Goal: Communication & Community: Answer question/provide support

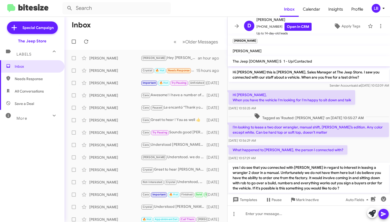
scroll to position [239, 0]
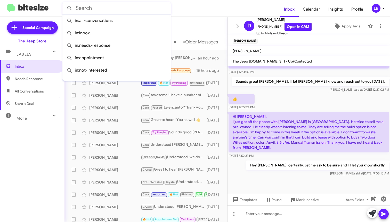
click at [124, 10] on input "text" at bounding box center [116, 8] width 108 height 12
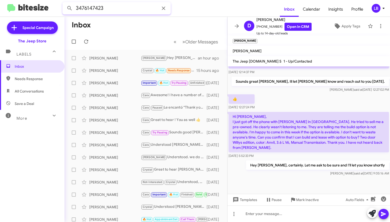
type input "3476147423"
click at [70, 8] on button at bounding box center [70, 8] width 10 height 10
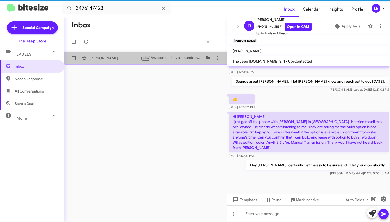
click at [102, 58] on div "[PERSON_NAME]" at bounding box center [115, 58] width 52 height 5
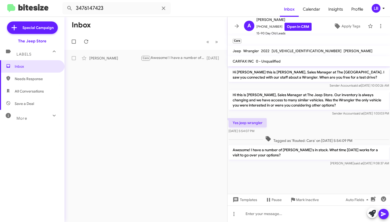
click at [280, 114] on div "Sender Account said at [DATE] 1:03:03 PM" at bounding box center [309, 113] width 161 height 5
click at [269, 216] on div at bounding box center [309, 213] width 163 height 17
drag, startPoint x: 294, startPoint y: 214, endPoint x: 353, endPoint y: 105, distance: 123.9
click at [294, 214] on div at bounding box center [309, 213] width 163 height 17
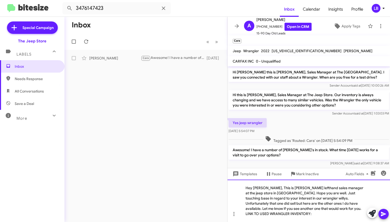
click at [364, 212] on div "Hey [PERSON_NAME], This is [PERSON_NAME] lefthand sales manager at the jeep sto…" at bounding box center [309, 200] width 163 height 42
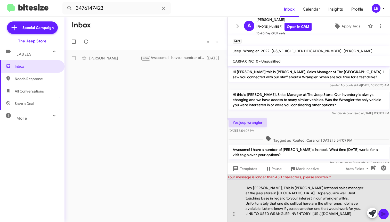
click at [295, 202] on div "Hey [PERSON_NAME], This is [PERSON_NAME] lefthand sales manager at the jeep sto…" at bounding box center [309, 200] width 163 height 42
drag, startPoint x: 294, startPoint y: 203, endPoint x: 364, endPoint y: 214, distance: 70.8
click at [364, 214] on div "Hey [PERSON_NAME], This is [PERSON_NAME] lefthand sales manager at the jeep sto…" at bounding box center [309, 200] width 163 height 42
copy div "LINK TO USED WRANGLER INVENTORY: [URL][DOMAIN_NAME]"
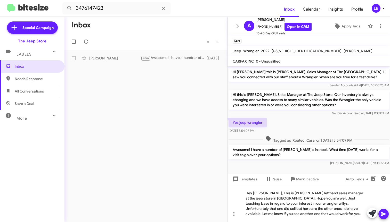
click at [386, 215] on icon at bounding box center [384, 214] width 6 height 6
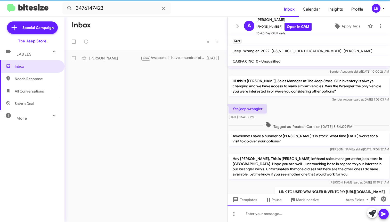
scroll to position [43, 0]
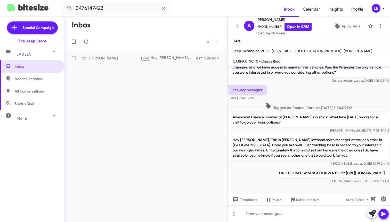
click at [116, 14] on mat-toolbar "3476147423 Inbox Calendar Insights Profile LB" at bounding box center [195, 8] width 390 height 17
drag, startPoint x: 81, startPoint y: 1, endPoint x: 57, endPoint y: -4, distance: 25.2
click at [57, 0] on html "3476147423 Inbox Calendar Insights Profile LB Special Campaign The Jeep Store L…" at bounding box center [195, 111] width 390 height 222
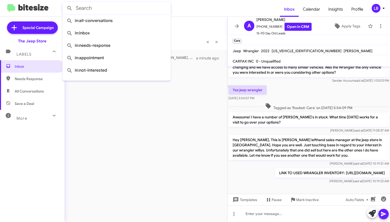
click at [70, 8] on button at bounding box center [70, 8] width 10 height 10
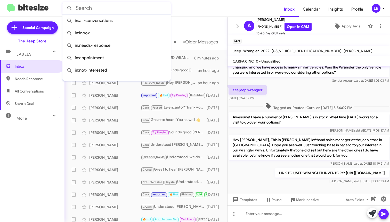
click at [345, 84] on div "Yes jeep wrangler [DATE] 5:54:07 PM" at bounding box center [309, 93] width 163 height 18
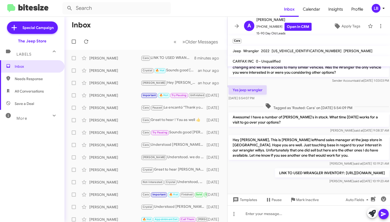
click at [345, 84] on div "Yes jeep wrangler [DATE] 5:54:07 PM" at bounding box center [309, 93] width 163 height 18
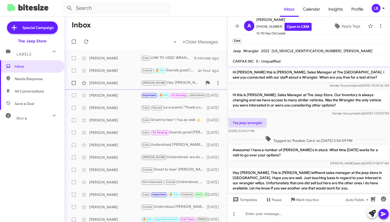
click at [109, 83] on div "[PERSON_NAME]" at bounding box center [115, 82] width 52 height 5
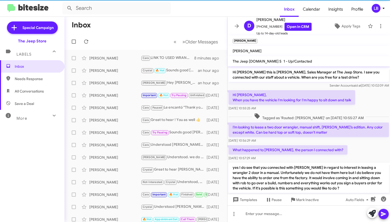
scroll to position [239, 0]
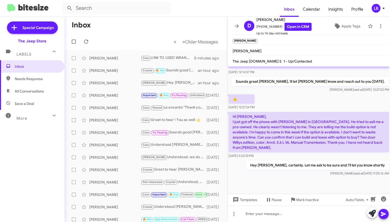
drag, startPoint x: 309, startPoint y: 113, endPoint x: 313, endPoint y: 107, distance: 6.6
click at [309, 111] on div "👍 [DATE] 12:27:24 PM" at bounding box center [309, 102] width 163 height 18
click at [313, 107] on div "👍 [DATE] 12:27:24 PM" at bounding box center [309, 102] width 163 height 18
click at [314, 106] on div "👍 [DATE] 12:27:24 PM" at bounding box center [309, 102] width 163 height 18
click at [314, 109] on div "👍 [DATE] 12:27:24 PM" at bounding box center [309, 102] width 163 height 18
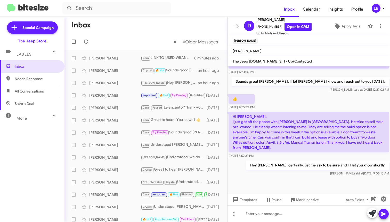
scroll to position [238, 0]
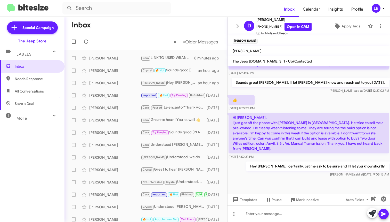
click at [314, 107] on div "👍 [DATE] 12:27:24 PM" at bounding box center [309, 103] width 163 height 18
click at [315, 102] on div "👍 [DATE] 12:27:24 PM" at bounding box center [309, 103] width 163 height 18
click at [312, 68] on p "Okay. Sounds good. Thank you. Yes, I've had my heart set on this for a very lon…" at bounding box center [309, 46] width 161 height 45
click at [312, 76] on div "[DATE] 12:14:37 PM" at bounding box center [309, 72] width 161 height 5
click at [310, 76] on div "[DATE] 12:14:37 PM" at bounding box center [309, 72] width 161 height 5
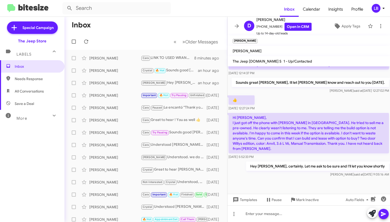
click at [313, 69] on p "Okay. Sounds good. Thank you. Yes, I've had my heart set on this for a very lon…" at bounding box center [309, 46] width 161 height 45
click at [314, 76] on div "[DATE] 12:14:37 PM" at bounding box center [309, 72] width 161 height 5
click at [310, 110] on div "👍 [DATE] 12:27:24 PM" at bounding box center [309, 103] width 163 height 18
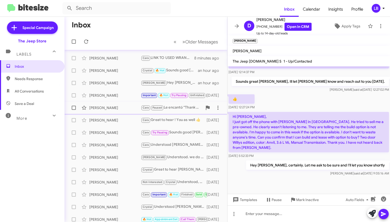
scroll to position [1, 0]
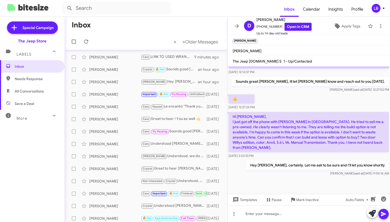
click at [301, 75] on div "[DATE] 12:14:37 PM" at bounding box center [309, 71] width 161 height 5
drag, startPoint x: 318, startPoint y: 103, endPoint x: 318, endPoint y: 100, distance: 2.9
click at [318, 103] on div "👍 [DATE] 12:27:24 PM" at bounding box center [309, 102] width 163 height 18
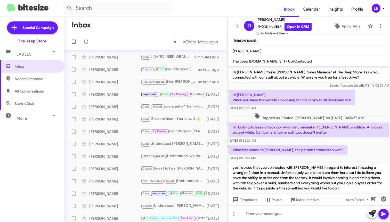
click at [351, 108] on div "[DATE] 10:55:25 AM" at bounding box center [292, 108] width 127 height 5
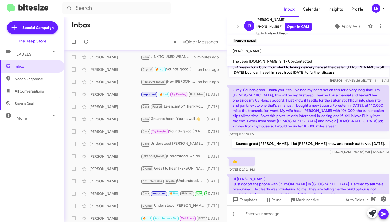
scroll to position [239, 0]
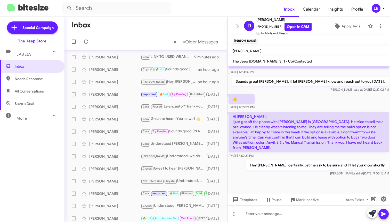
click at [298, 81] on div "Sounds great [PERSON_NAME], Ill let [PERSON_NAME] know and reach out to you [DA…" at bounding box center [309, 85] width 163 height 18
click at [354, 91] on span "said at" at bounding box center [358, 90] width 9 height 4
click at [332, 93] on div "Sounds great [PERSON_NAME], Ill let [PERSON_NAME] know and reach out to you [DA…" at bounding box center [309, 85] width 163 height 18
click at [325, 76] on div "Okay. Sounds good. Thank you. Yes, I've had my heart set on this for a very lon…" at bounding box center [309, 49] width 163 height 54
drag, startPoint x: 307, startPoint y: 109, endPoint x: 304, endPoint y: 108, distance: 3.4
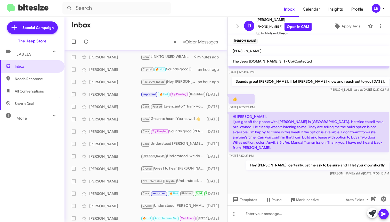
click at [307, 108] on div "👍 [DATE] 12:27:24 PM" at bounding box center [309, 102] width 163 height 18
click at [327, 76] on div "Okay. Sounds good. Thank you. Yes, I've had my heart set on this for a very lon…" at bounding box center [309, 49] width 163 height 54
click at [281, 107] on div "👍 [DATE] 12:27:24 PM" at bounding box center [309, 102] width 163 height 18
drag, startPoint x: 273, startPoint y: 104, endPoint x: 249, endPoint y: 84, distance: 31.2
click at [269, 100] on div "👍 [DATE] 12:27:24 PM" at bounding box center [309, 102] width 163 height 18
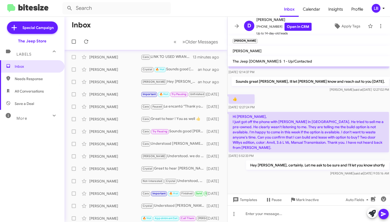
drag, startPoint x: 258, startPoint y: 84, endPoint x: 253, endPoint y: 83, distance: 5.6
click at [257, 84] on div "Sounds great [PERSON_NAME], Ill let [PERSON_NAME] know and reach out to you [DA…" at bounding box center [309, 85] width 163 height 18
click at [277, 74] on div "Okay. Sounds good. Thank you. Yes, I've had my heart set on this for a very lon…" at bounding box center [309, 49] width 161 height 52
drag, startPoint x: 297, startPoint y: 91, endPoint x: 296, endPoint y: 109, distance: 17.7
click at [297, 91] on div "Sounds great [PERSON_NAME], Ill let [PERSON_NAME] know and reach out to you [DA…" at bounding box center [311, 84] width 158 height 15
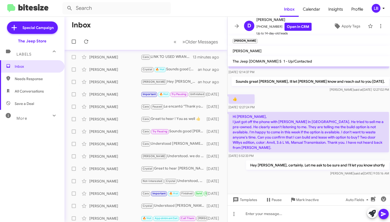
click at [321, 75] on div "[DATE] 12:14:37 PM" at bounding box center [309, 71] width 161 height 5
click at [344, 102] on div "👍 [DATE] 12:27:24 PM" at bounding box center [309, 102] width 163 height 18
drag, startPoint x: 336, startPoint y: 97, endPoint x: 335, endPoint y: 90, distance: 7.0
click at [336, 92] on div "[PERSON_NAME] said at [DATE] 12:27:02 PM" at bounding box center [311, 89] width 158 height 5
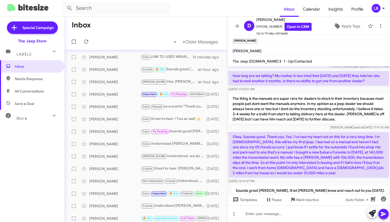
click at [317, 91] on div "How long are we talking? My mother in law tried that [DATE] and [DATE] they tol…" at bounding box center [309, 81] width 161 height 21
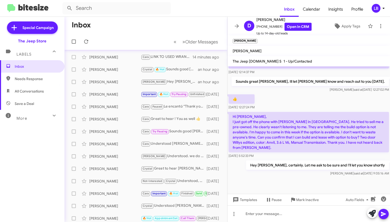
click at [292, 111] on div "👍 [DATE] 12:27:24 PM" at bounding box center [309, 102] width 163 height 18
click at [297, 110] on div "👍 [DATE] 12:27:24 PM" at bounding box center [309, 102] width 163 height 18
click at [313, 116] on div "Hi [PERSON_NAME] this is [PERSON_NAME], Sales Manager at The Jeep Store. I saw …" at bounding box center [309, 2] width 163 height 349
drag, startPoint x: 312, startPoint y: 111, endPoint x: 307, endPoint y: 188, distance: 76.8
click at [312, 111] on div "👍 [DATE] 12:27:24 PM" at bounding box center [309, 102] width 163 height 18
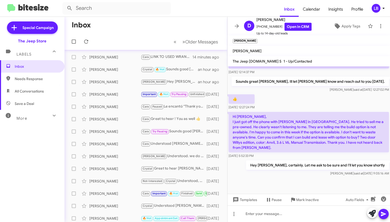
click at [295, 177] on div at bounding box center [309, 185] width 163 height 17
click at [290, 154] on div "[DATE] 5:52:33 PM" at bounding box center [309, 155] width 161 height 5
click at [276, 188] on div at bounding box center [309, 185] width 163 height 17
click at [273, 106] on div "👍 [DATE] 12:27:24 PM" at bounding box center [309, 102] width 163 height 18
click at [271, 99] on div "👍 [DATE] 12:27:24 PM" at bounding box center [309, 102] width 163 height 18
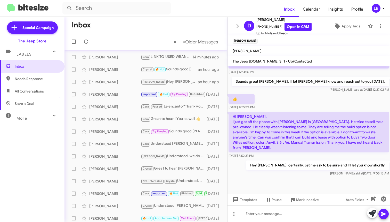
click at [262, 75] on div "[DATE] 12:14:37 PM" at bounding box center [309, 71] width 161 height 5
click at [325, 93] on div "Sounds great [PERSON_NAME], Ill let [PERSON_NAME] know and reach out to you [DA…" at bounding box center [309, 85] width 163 height 18
click at [323, 75] on div "[DATE] 12:14:37 PM" at bounding box center [309, 71] width 161 height 5
click at [309, 111] on div "👍 [DATE] 12:27:24 PM" at bounding box center [309, 102] width 163 height 18
click at [328, 106] on div "👍 [DATE] 12:27:24 PM" at bounding box center [309, 102] width 163 height 18
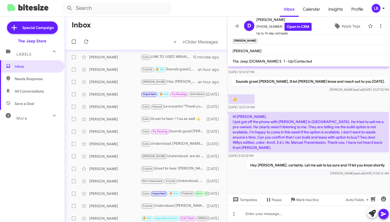
click at [299, 75] on div "[DATE] 12:14:37 PM" at bounding box center [309, 71] width 161 height 5
click at [309, 154] on div "[DATE] 5:52:33 PM" at bounding box center [309, 155] width 161 height 5
click at [311, 92] on div "[PERSON_NAME] said at [DATE] 12:27:02 PM" at bounding box center [311, 89] width 158 height 5
click at [311, 104] on div "👍 [DATE] 12:27:24 PM" at bounding box center [309, 102] width 163 height 18
click at [299, 104] on div "👍 [DATE] 12:27:24 PM" at bounding box center [309, 102] width 163 height 18
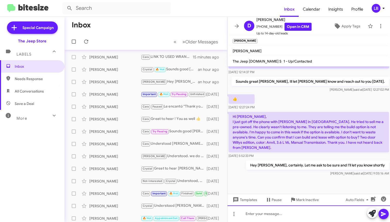
click at [292, 218] on div at bounding box center [309, 213] width 163 height 17
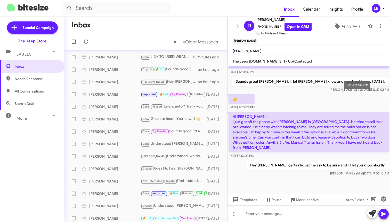
click at [354, 91] on span "said at" at bounding box center [358, 90] width 9 height 4
click at [342, 107] on div "👍 [DATE] 12:27:24 PM" at bounding box center [309, 102] width 163 height 18
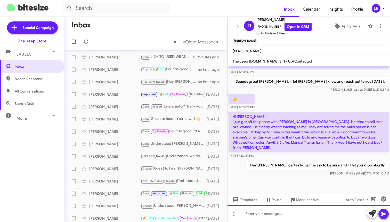
drag, startPoint x: 329, startPoint y: 96, endPoint x: 306, endPoint y: 214, distance: 120.7
click at [329, 92] on div "[PERSON_NAME] said at [DATE] 12:27:02 PM" at bounding box center [311, 89] width 158 height 5
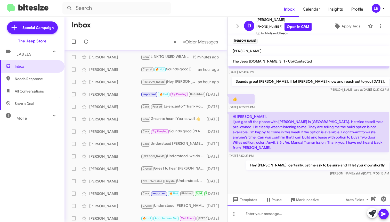
click at [289, 214] on div at bounding box center [309, 213] width 163 height 17
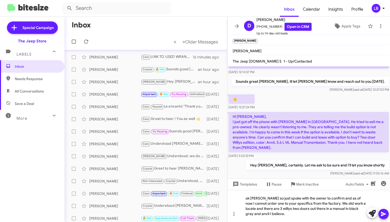
click at [297, 108] on div "👍 [DATE] 12:27:24 PM" at bounding box center [309, 102] width 163 height 18
click at [280, 211] on div "ok [PERSON_NAME] so just spoke with the owner to confirm and as of now I cannot…" at bounding box center [309, 206] width 163 height 32
click at [302, 106] on div "👍 [DATE] 12:27:24 PM" at bounding box center [309, 102] width 163 height 18
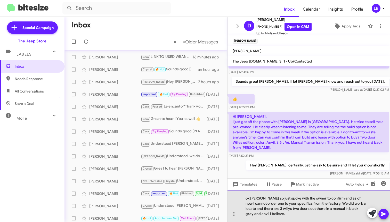
click at [286, 211] on div "ok [PERSON_NAME] so just spoke with the owner to confirm and as of now I cannot…" at bounding box center [309, 206] width 163 height 32
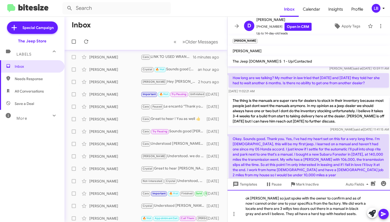
scroll to position [258, 0]
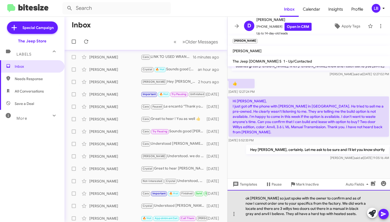
click at [298, 211] on div "ok [PERSON_NAME] so just spoke with the owner to confirm and as of now I cannot…" at bounding box center [309, 206] width 163 height 32
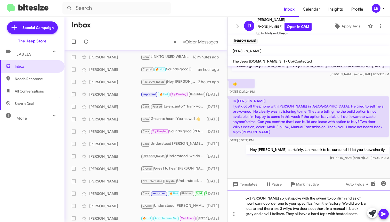
click at [338, 209] on div "ok [PERSON_NAME] so just spoke with the owner to confirm and as of now I cannot…" at bounding box center [309, 206] width 163 height 32
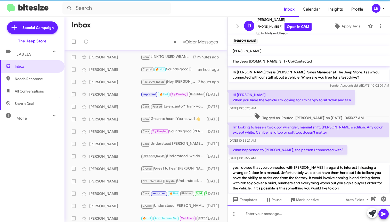
scroll to position [273, 0]
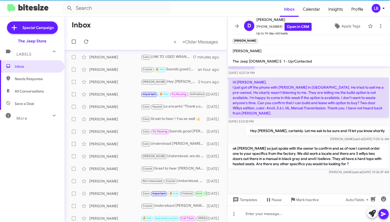
click at [348, 82] on div "Hi [PERSON_NAME], I just got off the phone with [PERSON_NAME] in [GEOGRAPHIC_DA…" at bounding box center [309, 100] width 163 height 49
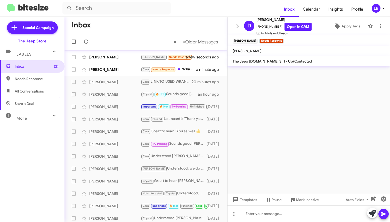
scroll to position [0, 0]
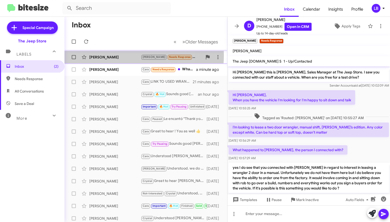
click at [111, 55] on div "[PERSON_NAME]" at bounding box center [115, 56] width 52 height 5
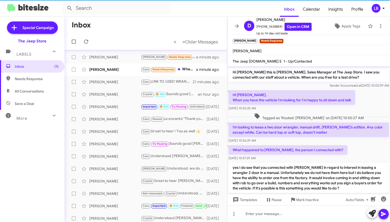
scroll to position [302, 0]
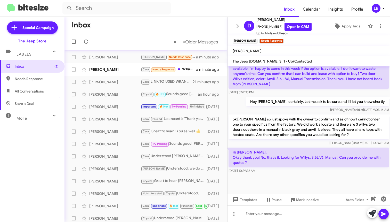
click at [255, 105] on div "Hey [PERSON_NAME], certainly. Let me ask to be sure and I'll let you know short…" at bounding box center [309, 105] width 163 height 18
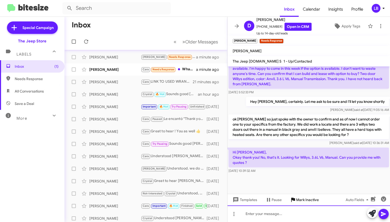
drag, startPoint x: 293, startPoint y: 220, endPoint x: 296, endPoint y: 199, distance: 21.1
click at [293, 220] on div at bounding box center [309, 213] width 163 height 17
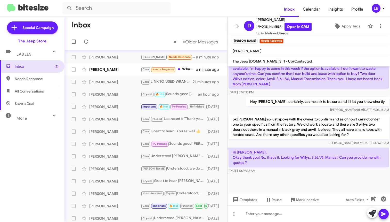
click at [255, 102] on div "Hey [PERSON_NAME], certainly. Let me ask to be sure and I'll let you know short…" at bounding box center [309, 105] width 163 height 18
click at [292, 91] on div "[DATE] 5:52:33 PM" at bounding box center [309, 92] width 161 height 5
click at [302, 94] on div "[DATE] 5:52:33 PM" at bounding box center [309, 92] width 161 height 5
click at [313, 95] on div "[DATE] 5:52:33 PM" at bounding box center [309, 92] width 161 height 5
click at [346, 90] on div "[DATE] 5:52:33 PM" at bounding box center [309, 92] width 161 height 5
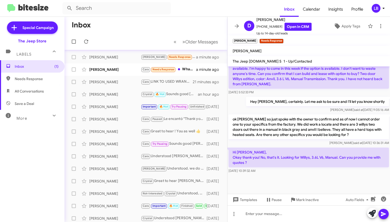
drag, startPoint x: 143, startPoint y: 23, endPoint x: 131, endPoint y: 25, distance: 11.3
click at [143, 23] on mat-toolbar-row "Inbox" at bounding box center [146, 25] width 163 height 17
click at [292, 146] on div "ok [PERSON_NAME] so just spoke with the owner to confirm and as of now I cannot…" at bounding box center [309, 129] width 163 height 33
click at [246, 103] on div "Hey [PERSON_NAME], certainly. Let me ask to be sure and I'll let you know short…" at bounding box center [309, 105] width 163 height 18
click at [305, 96] on div "Hi [PERSON_NAME], I just got off the phone with [PERSON_NAME] in [GEOGRAPHIC_DA…" at bounding box center [309, 71] width 163 height 49
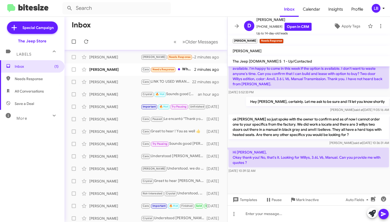
click at [323, 90] on div "[DATE] 5:52:33 PM" at bounding box center [309, 92] width 161 height 5
click at [321, 91] on div "[DATE] 5:52:33 PM" at bounding box center [309, 92] width 161 height 5
click at [241, 101] on div "Hey [PERSON_NAME], certainly. Let me ask to be sure and I'll let you know short…" at bounding box center [309, 105] width 163 height 18
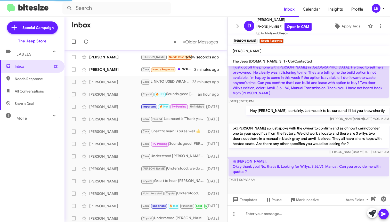
scroll to position [321, 0]
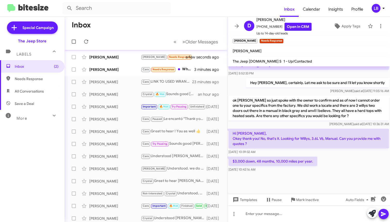
click at [239, 80] on div "Hey [PERSON_NAME], certainly. Let me ask to be sure and I'll let you know short…" at bounding box center [309, 86] width 163 height 18
click at [258, 83] on div "Hey [PERSON_NAME], certainly. Let me ask to be sure and I'll let you know short…" at bounding box center [309, 86] width 163 height 18
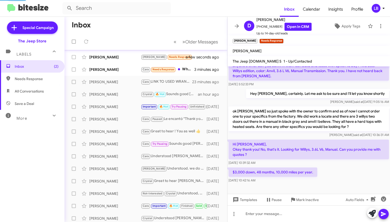
scroll to position [340, 0]
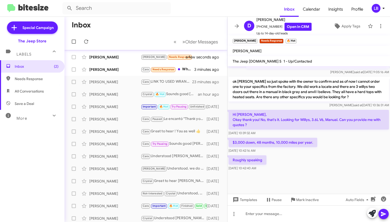
click at [335, 136] on div "Hi [PERSON_NAME], Okay thank you! No, that's it. Looking for Willys, 3.6L V6, M…" at bounding box center [309, 123] width 163 height 28
click at [319, 139] on div "$3,000 down, 48 months, 10,000 miles per year. [DATE] 10:42:16 AM" at bounding box center [309, 146] width 163 height 18
click at [351, 151] on div "$3,000 down, 48 months, 10,000 miles per year. [DATE] 10:42:16 AM" at bounding box center [309, 146] width 163 height 18
drag, startPoint x: 312, startPoint y: 158, endPoint x: 311, endPoint y: 115, distance: 43.4
click at [312, 158] on div "Roughly speaking [DATE] 10:42:40 AM" at bounding box center [309, 163] width 163 height 18
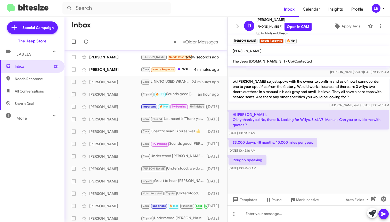
click at [301, 100] on p "ok [PERSON_NAME] so just spoke with the owner to confirm and as of now I cannot…" at bounding box center [309, 89] width 161 height 25
click at [119, 38] on mat-toolbar-row "« Previous » Next Older Messages" at bounding box center [146, 41] width 163 height 17
click at [195, 21] on mat-toolbar-row "Inbox" at bounding box center [146, 25] width 163 height 17
click at [300, 100] on p "ok [PERSON_NAME] so just spoke with the owner to confirm and as of now I cannot…" at bounding box center [309, 89] width 161 height 25
click at [135, 27] on mat-toolbar-row "Inbox" at bounding box center [146, 25] width 163 height 17
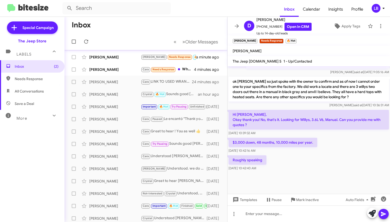
click at [164, 28] on mat-toolbar-row "Inbox" at bounding box center [146, 25] width 163 height 17
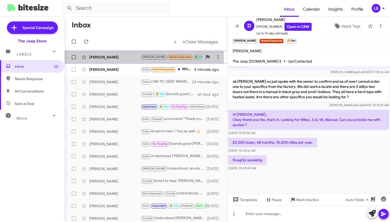
click at [111, 59] on div "[PERSON_NAME]" at bounding box center [115, 56] width 52 height 5
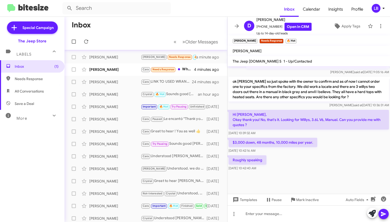
click at [319, 132] on div "[DATE] 10:39:32 AM" at bounding box center [309, 132] width 161 height 5
click at [127, 28] on mat-toolbar-row "Inbox" at bounding box center [146, 25] width 163 height 17
drag, startPoint x: 310, startPoint y: 162, endPoint x: 295, endPoint y: 198, distance: 38.6
click at [310, 162] on div "Roughly speaking [DATE] 10:42:40 AM" at bounding box center [309, 163] width 163 height 18
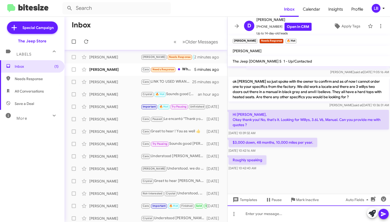
click at [292, 211] on div at bounding box center [309, 213] width 163 height 17
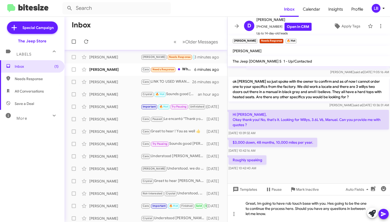
click at [332, 130] on div "Hi [PERSON_NAME], Okay thank you! No, that's it. Looking for Willys, 3.6L V6, M…" at bounding box center [309, 123] width 161 height 26
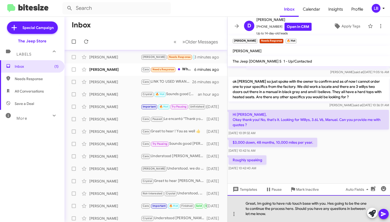
click at [301, 214] on div "Great, Im going to have rob touch base with you. Hes going to be the one to con…" at bounding box center [309, 208] width 163 height 27
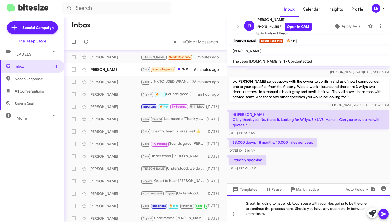
click at [326, 204] on div "Great, Im going to have rob touch base with you. Hes going to be the one to con…" at bounding box center [309, 208] width 163 height 27
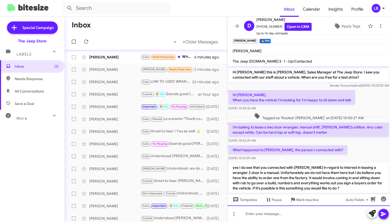
scroll to position [369, 0]
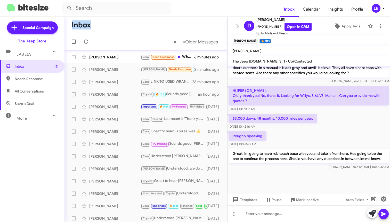
click at [101, 20] on mat-toolbar-row "Inbox" at bounding box center [146, 25] width 163 height 17
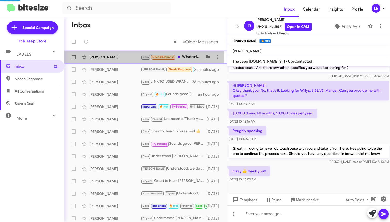
click at [107, 57] on div "[PERSON_NAME]" at bounding box center [115, 56] width 52 height 5
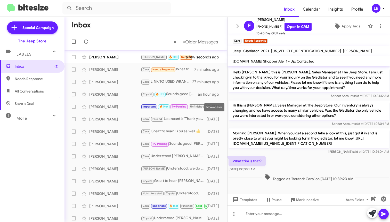
scroll to position [0, 0]
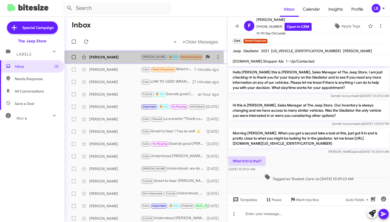
click at [120, 58] on div "[PERSON_NAME]" at bounding box center [115, 56] width 52 height 5
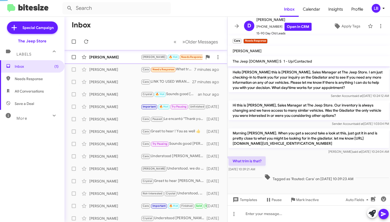
scroll to position [388, 0]
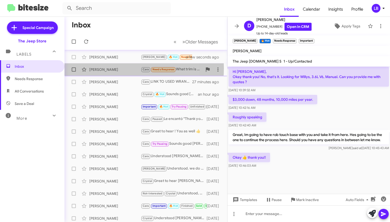
click at [113, 68] on div "[PERSON_NAME]" at bounding box center [115, 69] width 52 height 5
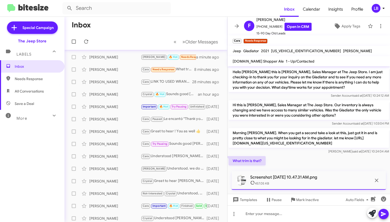
scroll to position [27, 0]
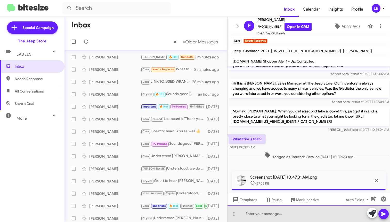
click at [301, 213] on div at bounding box center [309, 213] width 163 height 17
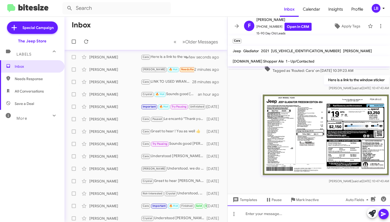
scroll to position [0, 0]
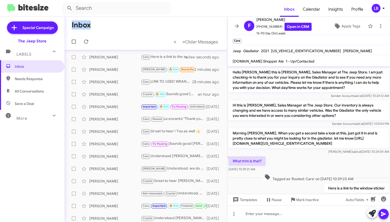
drag, startPoint x: 110, startPoint y: 20, endPoint x: 82, endPoint y: 0, distance: 34.2
click at [103, 15] on div "Inbox Calendar Insights Profile LB Special Campaign The Jeep Store Labels Inbox…" at bounding box center [195, 111] width 390 height 222
click at [148, 33] on mat-toolbar-row "Inbox" at bounding box center [146, 25] width 163 height 17
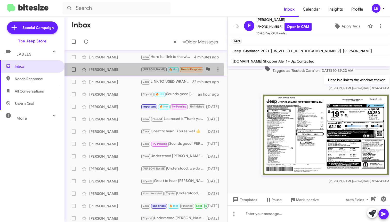
click at [112, 70] on div "[PERSON_NAME]" at bounding box center [115, 69] width 52 height 5
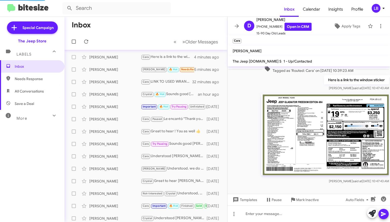
scroll to position [388, 0]
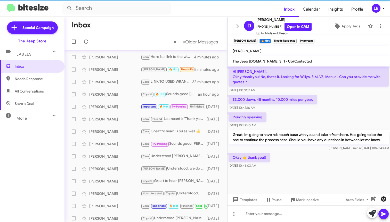
click at [384, 198] on icon "button" at bounding box center [383, 198] width 5 height 5
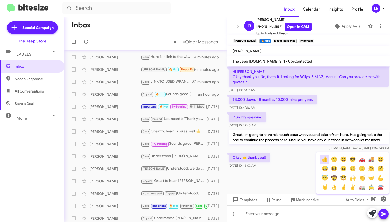
click at [326, 159] on button "👍" at bounding box center [324, 158] width 9 height 9
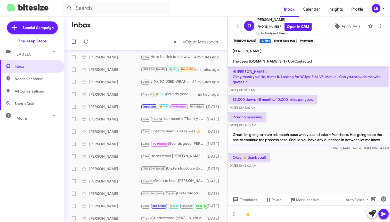
click at [384, 214] on icon at bounding box center [383, 214] width 5 height 4
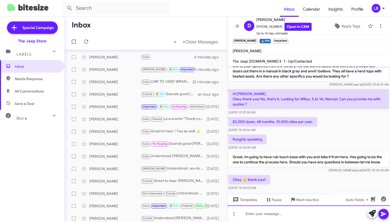
scroll to position [360, 0]
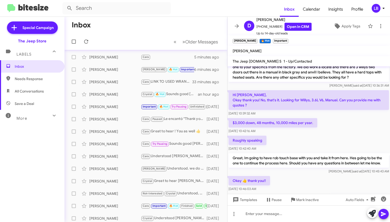
click at [331, 138] on div "Roughly speaking [DATE] 10:42:40 AM" at bounding box center [309, 144] width 163 height 18
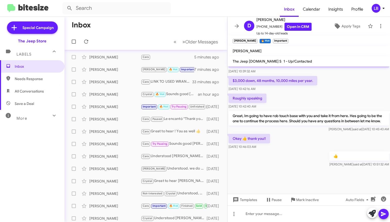
click at [337, 87] on div "$3,000 down, 48 months, 10,000 miles per year. [DATE] 10:42:16 AM" at bounding box center [309, 84] width 163 height 18
drag, startPoint x: 142, startPoint y: 33, endPoint x: 125, endPoint y: 24, distance: 19.2
click at [142, 33] on mat-toolbar-row "Inbox" at bounding box center [146, 25] width 163 height 17
click at [320, 75] on div "$3,000 down, 48 months, 10,000 miles per year. [DATE] 10:42:16 AM" at bounding box center [309, 84] width 163 height 18
click at [337, 87] on div "$3,000 down, 48 months, 10,000 miles per year. [DATE] 10:42:16 AM" at bounding box center [309, 84] width 163 height 18
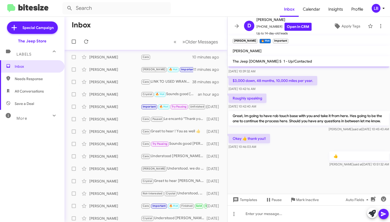
click at [141, 25] on mat-toolbar-row "Inbox" at bounding box center [146, 25] width 163 height 17
click at [294, 139] on div "Okay 👍 thank you!! [DATE] 10:46:03 AM" at bounding box center [309, 142] width 163 height 18
click at [115, 8] on input "text" at bounding box center [116, 8] width 108 height 12
click at [70, 8] on button at bounding box center [70, 8] width 10 height 10
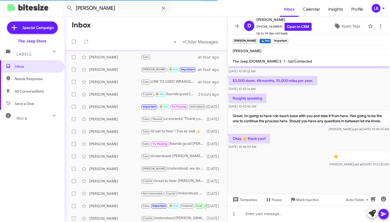
click at [39, 88] on span "All Conversations" at bounding box center [32, 91] width 65 height 12
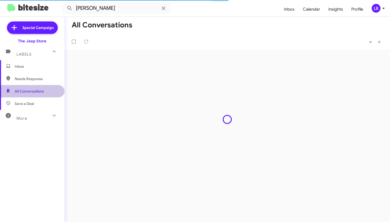
type input "in:all-conversations"
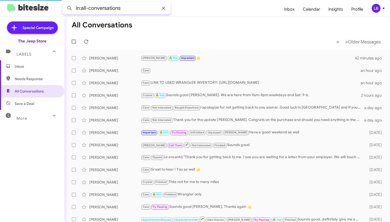
drag, startPoint x: 127, startPoint y: 8, endPoint x: 6, endPoint y: -5, distance: 120.8
click at [6, 0] on html "in:all-conversations Inbox Calendar Insights Profile LB Special Campaign The Je…" at bounding box center [195, 111] width 390 height 222
click at [70, 8] on button at bounding box center [70, 8] width 10 height 10
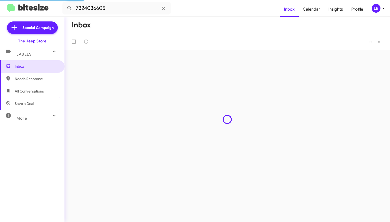
drag, startPoint x: 109, startPoint y: 34, endPoint x: 117, endPoint y: 51, distance: 19.6
click at [109, 34] on mat-toolbar-row "« Previous » Next" at bounding box center [228, 41] width 326 height 17
click at [117, 57] on div "[PERSON_NAME]" at bounding box center [115, 58] width 52 height 5
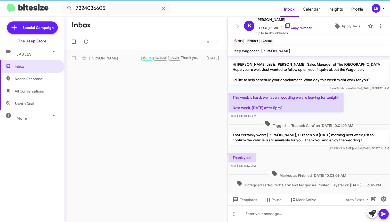
scroll to position [41, 0]
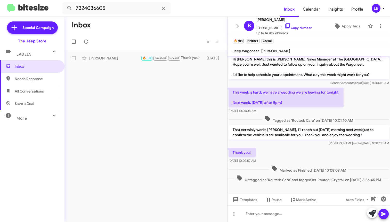
click at [369, 93] on div "This week is hard, we have a wedding we are leaving for tonight. Next week, [DA…" at bounding box center [309, 101] width 163 height 28
click at [135, 47] on mat-toolbar-row "« Previous » Next" at bounding box center [146, 41] width 163 height 17
click at [40, 78] on span "Needs Response" at bounding box center [37, 78] width 44 height 5
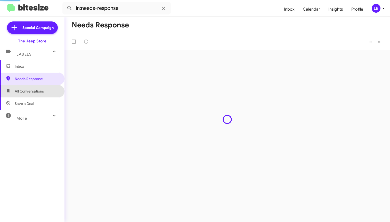
click at [38, 89] on span "All Conversations" at bounding box center [29, 91] width 29 height 5
type input "in:all-conversations"
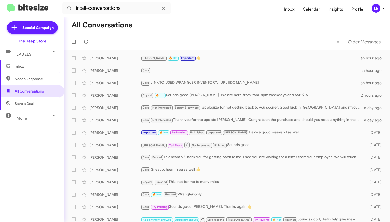
click at [160, 45] on mat-toolbar-row "« Previous » Next Older Messages" at bounding box center [228, 41] width 326 height 17
click at [177, 31] on mat-toolbar-row "All Conversations" at bounding box center [228, 25] width 326 height 17
click at [153, 16] on mat-toolbar "in:all-conversations Inbox Calendar Insights Profile LB" at bounding box center [195, 8] width 390 height 17
drag, startPoint x: 191, startPoint y: 40, endPoint x: 194, endPoint y: 30, distance: 9.8
click at [191, 39] on mat-toolbar-row "« Previous » Next Older Messages" at bounding box center [228, 41] width 326 height 17
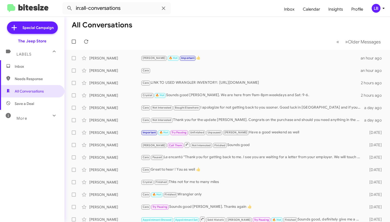
click at [195, 30] on mat-toolbar-row "All Conversations" at bounding box center [228, 25] width 326 height 17
click at [137, 20] on mat-toolbar-row "All Conversations" at bounding box center [228, 25] width 326 height 17
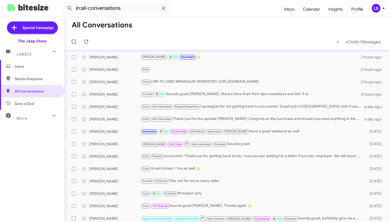
drag, startPoint x: 131, startPoint y: 18, endPoint x: 131, endPoint y: 11, distance: 7.0
click at [130, 16] on div "in:all-conversations Inbox Calendar Insights Profile LB Special Campaign The Je…" at bounding box center [195, 111] width 390 height 222
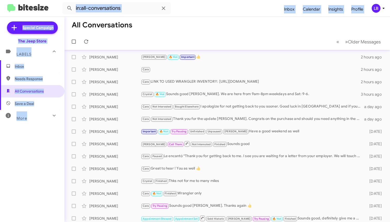
scroll to position [0, 0]
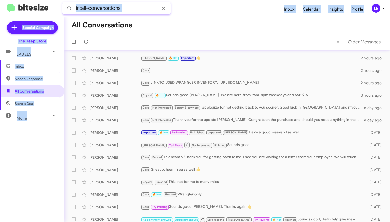
click at [131, 11] on input "in:all-conversations" at bounding box center [116, 8] width 108 height 12
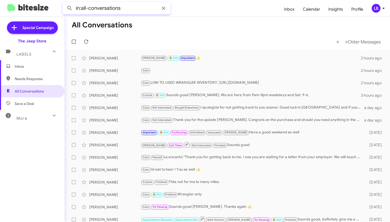
click at [54, 0] on html "in:all-conversations Inbox Calendar Insights Profile LB Special Campaign The Je…" at bounding box center [195, 111] width 390 height 222
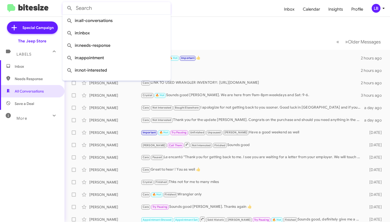
click at [70, 8] on button at bounding box center [70, 8] width 10 height 10
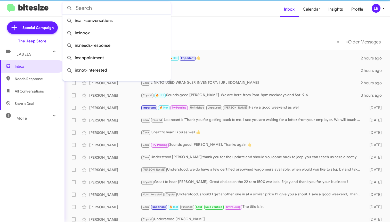
click at [213, 35] on mat-toolbar-row "« Previous » Next Older Messages" at bounding box center [228, 41] width 326 height 17
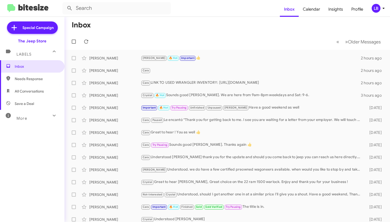
click at [33, 93] on span "All Conversations" at bounding box center [29, 91] width 29 height 5
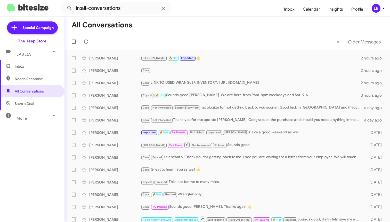
click at [32, 80] on span "Needs Response" at bounding box center [37, 78] width 44 height 5
type input "in:needs-response"
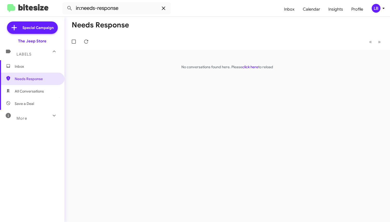
click at [164, 10] on icon at bounding box center [164, 8] width 6 height 6
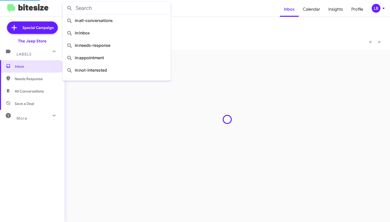
click at [232, 36] on mat-toolbar-row "« Previous » Next" at bounding box center [228, 41] width 326 height 17
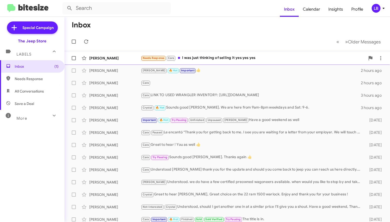
click at [243, 59] on div "Needs Response [PERSON_NAME] I was just thinking of selling it yes yes yes" at bounding box center [253, 58] width 225 height 6
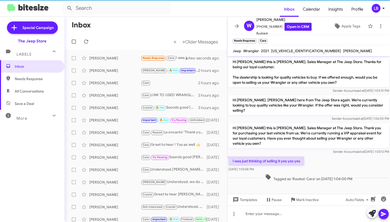
click at [324, 159] on div "I was just thinking of selling it yes yes yes [DATE] 1:03:58 PM" at bounding box center [309, 164] width 163 height 18
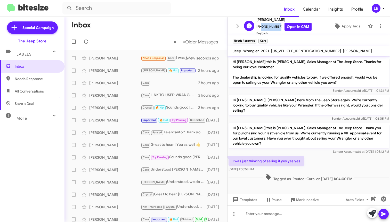
drag, startPoint x: 277, startPoint y: 28, endPoint x: 260, endPoint y: 28, distance: 16.5
click at [260, 28] on span "[PHONE_NUMBER] Open in CRM" at bounding box center [284, 27] width 55 height 8
copy span "7326063447"
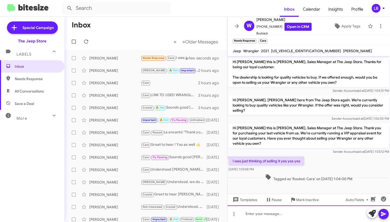
click at [290, 218] on div at bounding box center [309, 213] width 163 height 17
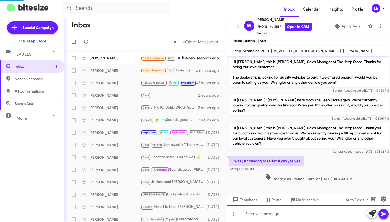
scroll to position [9, 0]
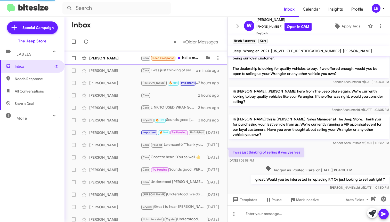
click at [121, 58] on div "[PERSON_NAME]" at bounding box center [115, 58] width 52 height 5
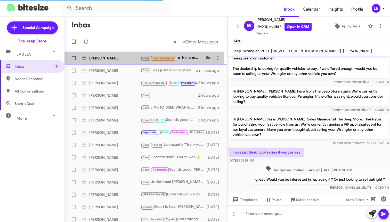
click at [119, 57] on div "[PERSON_NAME]" at bounding box center [115, 58] width 52 height 5
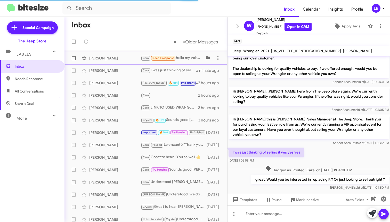
click at [119, 57] on div "[PERSON_NAME]" at bounding box center [115, 58] width 52 height 5
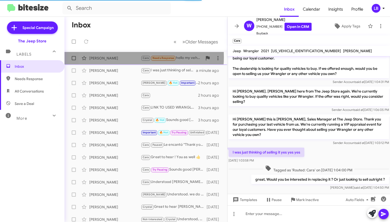
click at [119, 57] on div "[PERSON_NAME]" at bounding box center [115, 58] width 52 height 5
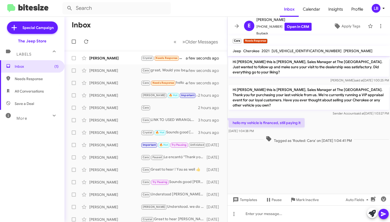
click at [282, 81] on div "[PERSON_NAME] said at [DATE] 1:00:25 PM" at bounding box center [309, 80] width 161 height 5
drag, startPoint x: 276, startPoint y: 27, endPoint x: 260, endPoint y: 28, distance: 16.3
click at [260, 28] on span "[PHONE_NUMBER] Open in CRM" at bounding box center [284, 27] width 55 height 8
copy span "7327684020"
click at [283, 173] on cdk-virtual-scroll-viewport "Hi [PERSON_NAME] this is [PERSON_NAME], Sales Manager at The [GEOGRAPHIC_DATA].…" at bounding box center [309, 125] width 163 height 138
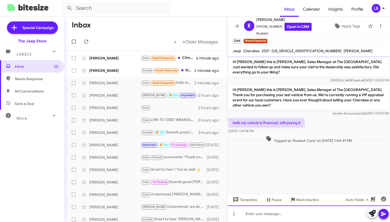
click at [275, 215] on div at bounding box center [309, 213] width 163 height 17
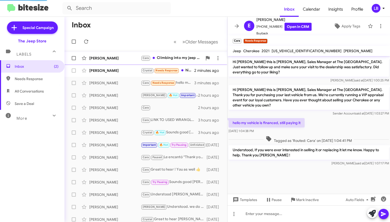
click at [122, 57] on div "[PERSON_NAME]" at bounding box center [115, 58] width 52 height 5
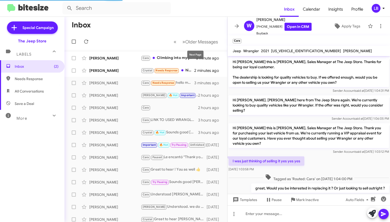
scroll to position [46, 0]
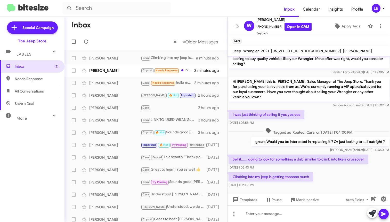
click at [343, 114] on div "I was just thinking of selling it yes yes yes [DATE] 1:03:58 PM" at bounding box center [309, 118] width 163 height 18
click at [324, 115] on div "I was just thinking of selling it yes yes yes [DATE] 1:03:58 PM" at bounding box center [309, 118] width 163 height 18
click at [342, 115] on div "I was just thinking of selling it yes yes yes [DATE] 1:03:58 PM" at bounding box center [309, 118] width 163 height 18
click at [335, 175] on div "Climbing into my jeep is getting toooooo much [DATE] 1:06:05 PM" at bounding box center [309, 180] width 163 height 18
drag, startPoint x: 321, startPoint y: 219, endPoint x: 374, endPoint y: 95, distance: 135.2
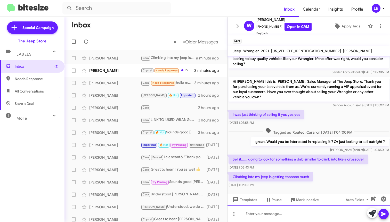
click at [321, 219] on div at bounding box center [309, 213] width 163 height 17
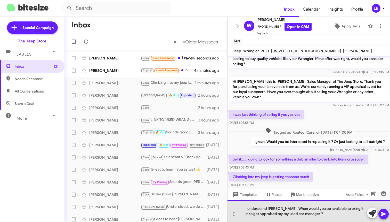
click at [327, 216] on div "I understand [PERSON_NAME], When would you be available to bring it in to get a…" at bounding box center [309, 211] width 163 height 22
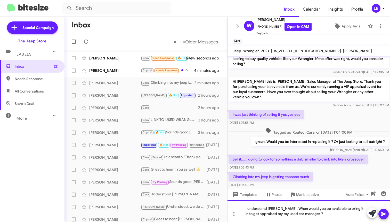
click at [282, 209] on div "I understand [PERSON_NAME], When would you be available to bring it in to get a…" at bounding box center [309, 211] width 163 height 22
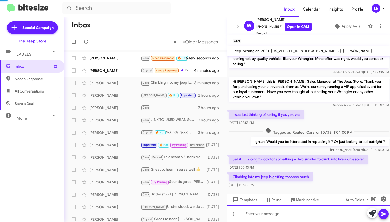
scroll to position [0, 0]
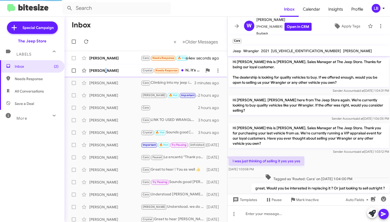
click at [105, 69] on div "[PERSON_NAME]" at bounding box center [115, 70] width 52 height 5
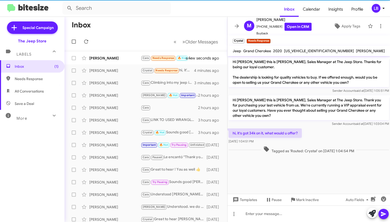
click at [358, 144] on div "hi, it's got 34k on it, what would u offer? [DATE] 1:04:51 PM" at bounding box center [309, 136] width 163 height 18
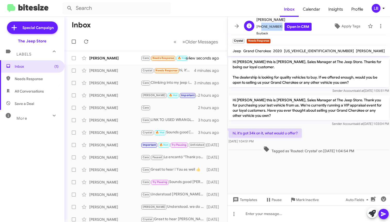
drag, startPoint x: 277, startPoint y: 26, endPoint x: 260, endPoint y: 28, distance: 17.4
click at [259, 28] on span "[PHONE_NUMBER] Open in CRM" at bounding box center [284, 27] width 55 height 8
copy span "9179396518"
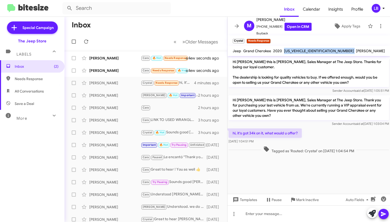
drag, startPoint x: 322, startPoint y: 51, endPoint x: 283, endPoint y: 51, distance: 38.7
click at [283, 51] on div "Jeep Grand Cherokee 2020 [US_VEHICLE_IDENTIFICATION_NUMBER] [PERSON_NAME]" at bounding box center [309, 51] width 154 height 6
copy span "[US_VEHICLE_IDENTIFICATION_NUMBER]"
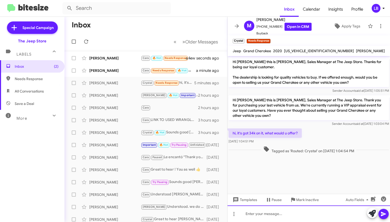
click at [275, 222] on div at bounding box center [309, 213] width 163 height 17
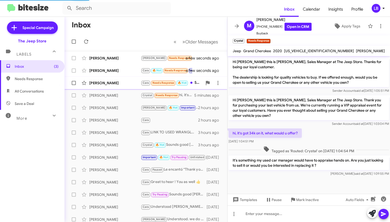
click at [114, 79] on div "[PERSON_NAME] [PERSON_NAME] Needs Response 🔥 Hot Something with 3 rows seats 2 …" at bounding box center [146, 83] width 155 height 10
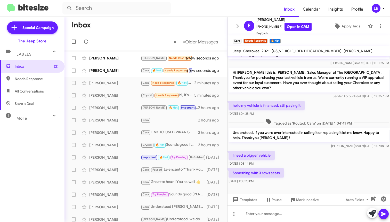
click at [291, 158] on div "I need a bigger vehicle [DATE] 1:08:14 PM" at bounding box center [309, 159] width 163 height 18
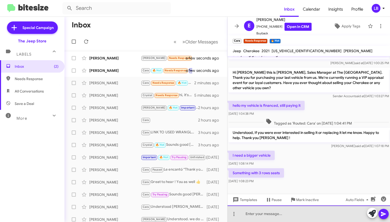
click at [278, 216] on div at bounding box center [309, 213] width 163 height 17
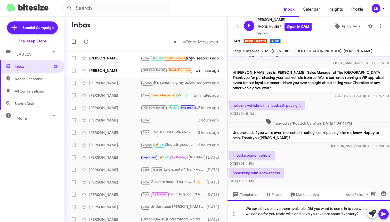
click at [281, 214] on div "We certainly do have them available. Did you want to come in to see what we can…" at bounding box center [309, 211] width 163 height 22
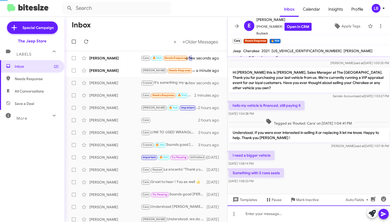
scroll to position [41, 0]
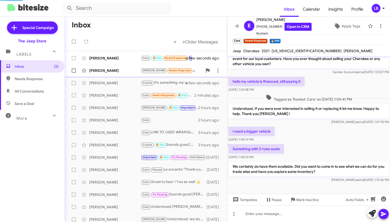
click at [122, 72] on div "[PERSON_NAME]" at bounding box center [115, 70] width 52 height 5
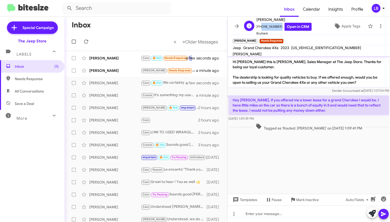
drag, startPoint x: 277, startPoint y: 27, endPoint x: 259, endPoint y: 28, distance: 17.6
click at [259, 28] on span "[PHONE_NUMBER] Open in CRM" at bounding box center [284, 27] width 55 height 8
copy span "9736322180"
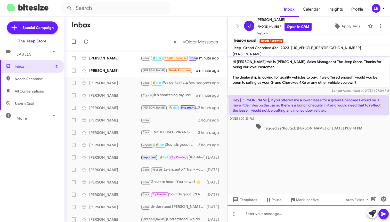
click at [265, 216] on div at bounding box center [309, 213] width 163 height 17
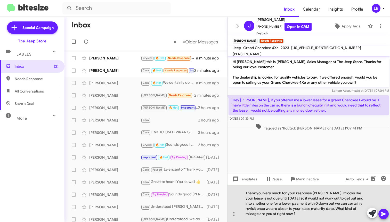
drag, startPoint x: 288, startPoint y: 218, endPoint x: 285, endPoint y: 217, distance: 3.3
click at [286, 217] on div "Thank you very much for your response [PERSON_NAME]. It looks like your lease i…" at bounding box center [309, 203] width 163 height 37
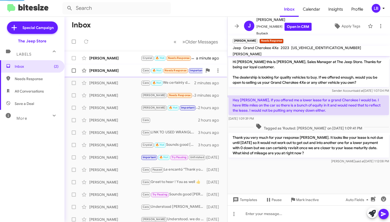
drag, startPoint x: 132, startPoint y: 73, endPoint x: 130, endPoint y: 72, distance: 3.0
click at [132, 73] on div "[PERSON_NAME] [PERSON_NAME] 🔥 Hot Needs Response Important Do you need jeep wra…" at bounding box center [146, 70] width 155 height 10
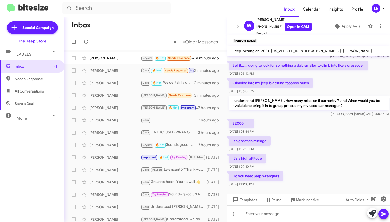
scroll to position [146, 0]
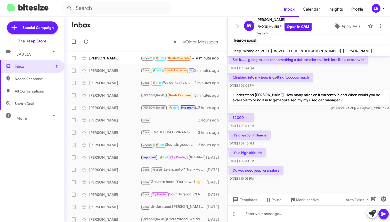
click at [298, 116] on div "32000 [DATE] 1:08:54 PM" at bounding box center [309, 121] width 163 height 18
drag, startPoint x: 341, startPoint y: 67, endPoint x: 305, endPoint y: 160, distance: 99.8
click at [341, 72] on div "Climbing into my jeep is getting toooooo much [DATE] 1:06:05 PM" at bounding box center [309, 81] width 163 height 18
click at [308, 164] on div "Do you need jeep wranglers [DATE] 1:10:03 PM" at bounding box center [309, 173] width 163 height 18
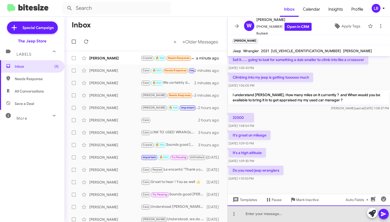
drag, startPoint x: 288, startPoint y: 219, endPoint x: 384, endPoint y: 62, distance: 183.7
click at [288, 219] on div at bounding box center [309, 213] width 163 height 17
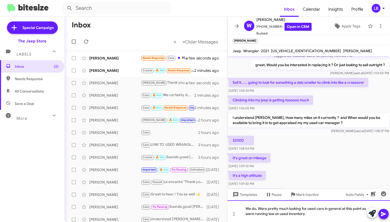
scroll to position [151, 0]
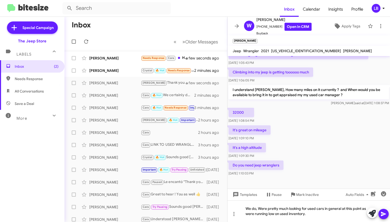
click at [314, 129] on div "It's great on mileage [DATE] 1:09:10 PM" at bounding box center [309, 133] width 163 height 18
click at [312, 216] on div "We do, Were pretty much looking for used cars in general at this point as were …" at bounding box center [309, 211] width 163 height 22
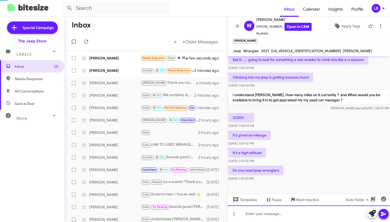
scroll to position [0, 0]
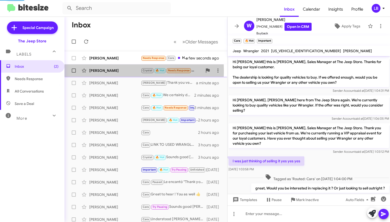
click at [101, 70] on div "[PERSON_NAME]" at bounding box center [115, 70] width 52 height 5
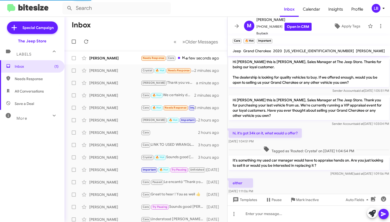
scroll to position [9, 0]
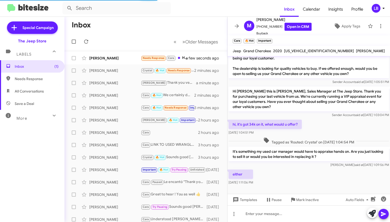
click at [340, 127] on div "hi, it's got 34k on it, what would u offer? [DATE] 1:04:51 PM" at bounding box center [309, 128] width 163 height 18
click at [283, 103] on p "Hi [PERSON_NAME] this is [PERSON_NAME], Sales Manager at The Jeep Store. Thank …" at bounding box center [309, 99] width 161 height 25
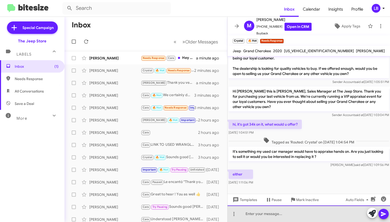
click at [268, 213] on div at bounding box center [309, 213] width 163 height 17
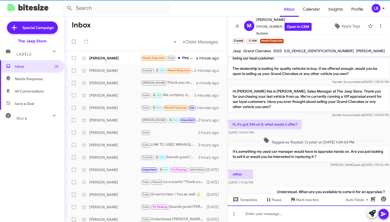
scroll to position [28, 0]
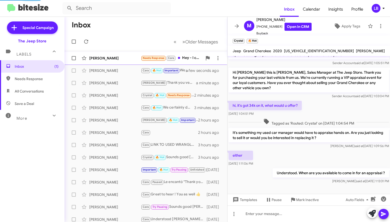
click at [119, 53] on span "[PERSON_NAME] Needs Response Cara Hey - I currently have a lease on a 2023 Gran…" at bounding box center [146, 58] width 163 height 12
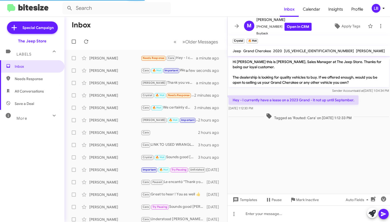
click at [362, 98] on div "Hey - I currently have a lease on a 2023 Grand - it not up until September. [DA…" at bounding box center [309, 103] width 163 height 18
drag, startPoint x: 277, startPoint y: 27, endPoint x: 267, endPoint y: 27, distance: 9.8
click at [258, 29] on span "[PHONE_NUMBER] Open in CRM" at bounding box center [284, 27] width 55 height 8
copy span "17325392970"
click at [305, 111] on div "Hey - I currently have a lease on a 2023 Grand - it not up until September. [DA…" at bounding box center [309, 103] width 163 height 18
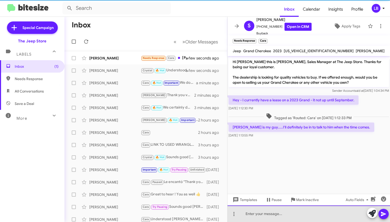
click at [295, 214] on div at bounding box center [309, 213] width 163 height 17
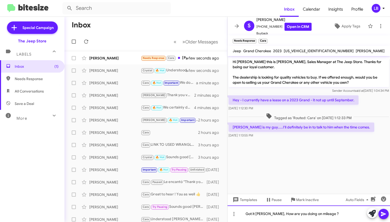
click at [325, 215] on div "Got it [PERSON_NAME], How are you doing on mileage ?" at bounding box center [309, 213] width 163 height 17
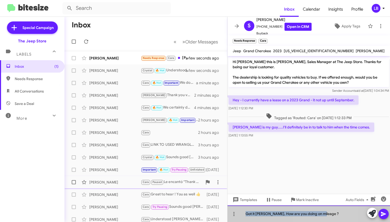
drag, startPoint x: 326, startPoint y: 214, endPoint x: 211, endPoint y: 188, distance: 117.6
click at [211, 188] on div "Inbox « Previous » Next Older Messages [PERSON_NAME] Needs Response [PERSON_NAM…" at bounding box center [228, 119] width 326 height 205
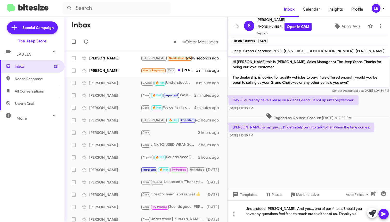
click at [384, 213] on icon at bounding box center [383, 214] width 5 height 4
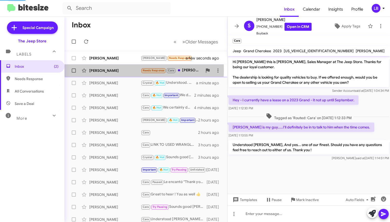
click at [103, 69] on div "[PERSON_NAME]" at bounding box center [115, 70] width 52 height 5
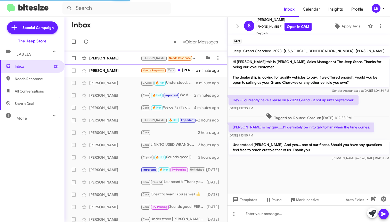
click at [120, 64] on span "Jillian [PERSON_NAME] Needs Response No problem. My mom is closer if her jeep w…" at bounding box center [146, 58] width 163 height 12
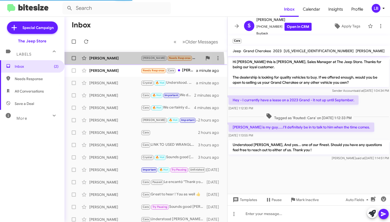
scroll to position [21, 0]
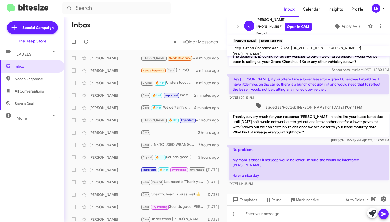
click at [286, 104] on span "Tagged as 'Routed: [PERSON_NAME]' on [DATE] 1:09:41 PM" at bounding box center [309, 105] width 111 height 7
click at [290, 98] on div "[DATE] 1:09:39 PM" at bounding box center [309, 97] width 161 height 5
click at [329, 213] on div at bounding box center [309, 213] width 163 height 17
click at [385, 214] on icon at bounding box center [383, 214] width 5 height 4
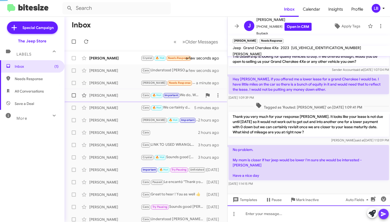
scroll to position [40, 0]
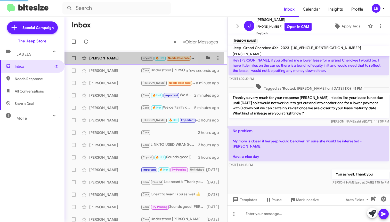
click at [113, 53] on span "[PERSON_NAME] [PERSON_NAME] 🔥 Hot Needs Response how long does it take? a few s…" at bounding box center [146, 58] width 163 height 12
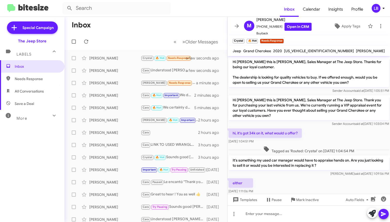
scroll to position [46, 0]
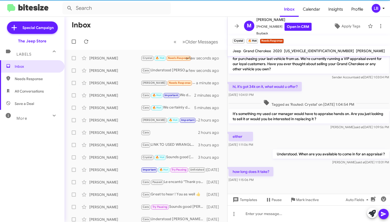
click at [321, 133] on div "either [DATE] 1:11:06 PM" at bounding box center [309, 140] width 163 height 18
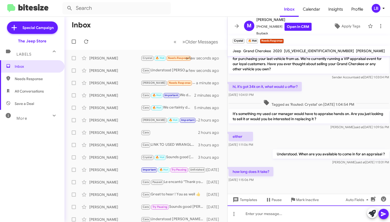
click at [292, 214] on div at bounding box center [309, 213] width 163 height 17
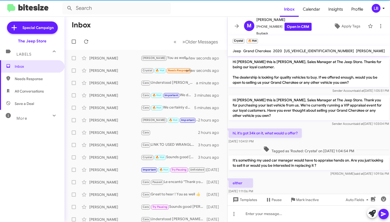
click at [138, 17] on mat-divider at bounding box center [195, 17] width 390 height 0
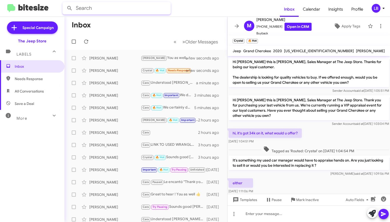
click at [140, 9] on input "text" at bounding box center [116, 8] width 108 height 12
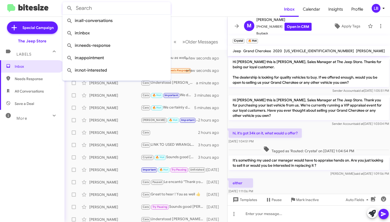
click at [140, 9] on input "text" at bounding box center [116, 8] width 108 height 12
click at [70, 8] on button at bounding box center [70, 8] width 10 height 10
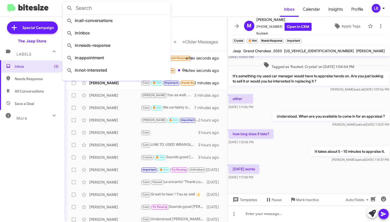
click at [318, 95] on div "either [DATE] 1:11:06 PM" at bounding box center [309, 102] width 163 height 18
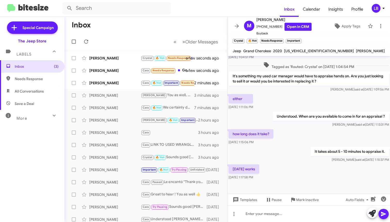
click at [288, 124] on div "[PERSON_NAME] said at [DATE] 1:13:31 PM" at bounding box center [331, 124] width 116 height 5
click at [263, 219] on div at bounding box center [309, 213] width 163 height 17
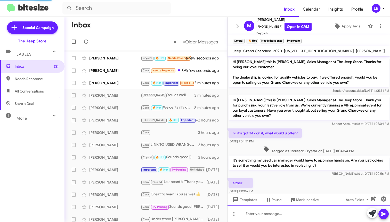
scroll to position [103, 0]
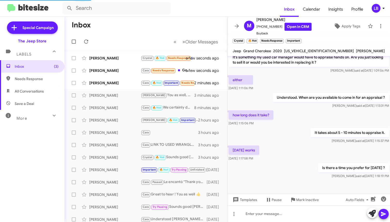
click at [316, 112] on div "how long does it take? [DATE] 1:15:06 PM" at bounding box center [309, 118] width 163 height 18
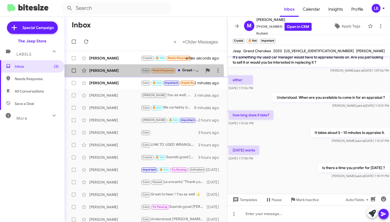
click at [111, 72] on div "[PERSON_NAME]" at bounding box center [115, 70] width 52 height 5
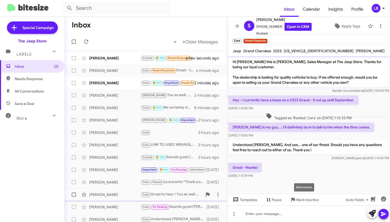
drag, startPoint x: 294, startPoint y: 199, endPoint x: 285, endPoint y: 197, distance: 9.7
click at [294, 199] on icon at bounding box center [294, 200] width 4 height 4
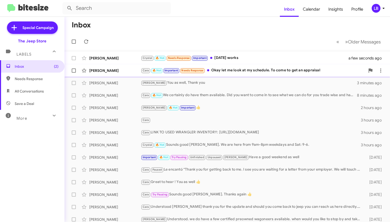
click at [235, 71] on div "Cara 🔥 Hot Important Needs Response Okay let me look at my schedule. To come to…" at bounding box center [253, 70] width 225 height 6
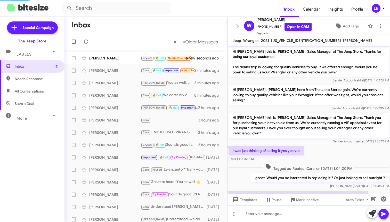
scroll to position [178, 0]
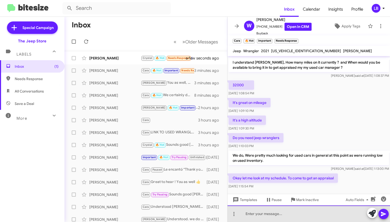
drag, startPoint x: 280, startPoint y: 218, endPoint x: 328, endPoint y: 127, distance: 102.3
click at [280, 218] on div at bounding box center [309, 213] width 163 height 17
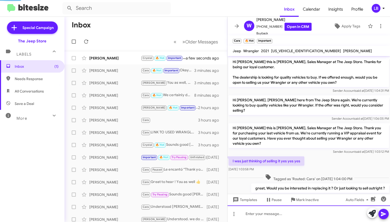
scroll to position [208, 0]
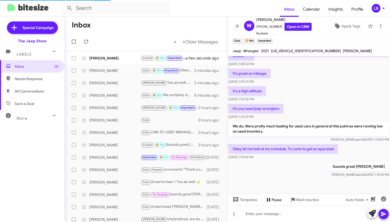
click at [274, 200] on span "Pause" at bounding box center [277, 199] width 10 height 9
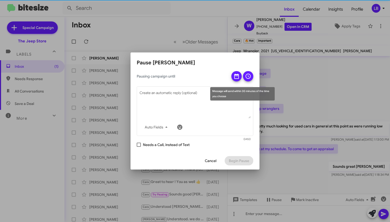
click at [239, 73] on span at bounding box center [237, 77] width 6 height 13
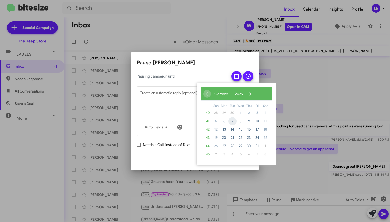
click at [235, 121] on span "7" at bounding box center [233, 121] width 8 height 8
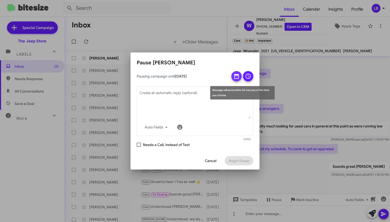
drag, startPoint x: 238, startPoint y: 77, endPoint x: 238, endPoint y: 80, distance: 2.6
click at [238, 77] on icon at bounding box center [237, 76] width 6 height 6
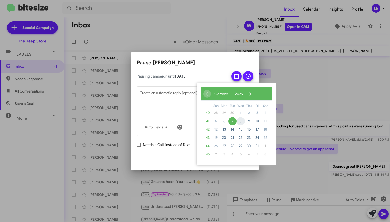
click at [241, 121] on span "8" at bounding box center [241, 121] width 8 height 8
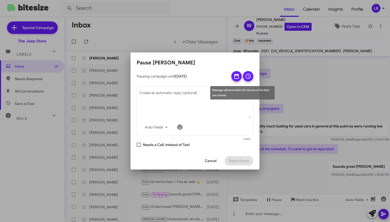
click at [247, 76] on icon at bounding box center [248, 76] width 6 height 6
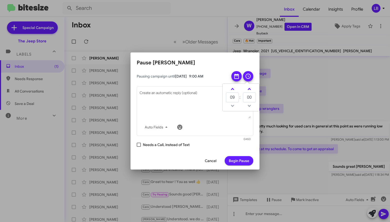
drag, startPoint x: 238, startPoint y: 131, endPoint x: 239, endPoint y: 142, distance: 11.4
click at [238, 131] on div "Auto Fields" at bounding box center [195, 127] width 111 height 10
click at [234, 159] on span "Begin Pause" at bounding box center [239, 160] width 20 height 9
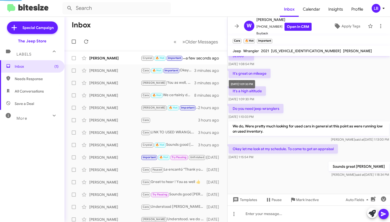
scroll to position [257, 0]
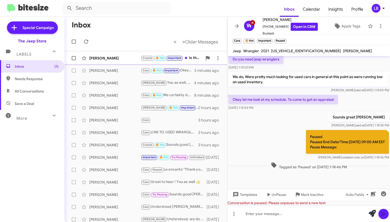
click at [121, 64] on span "[PERSON_NAME] [PERSON_NAME] 🔥 Hot Important Is there a time you prefer for [DAT…" at bounding box center [146, 58] width 163 height 12
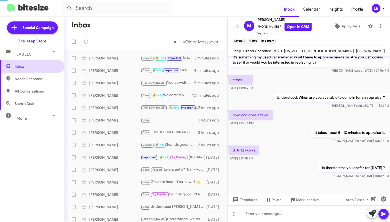
scroll to position [122, 0]
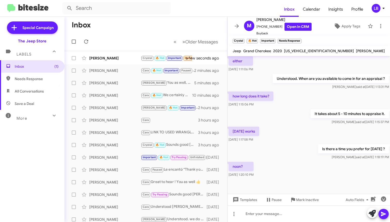
click at [85, 2] on mat-toolbar "Inbox Calendar Insights Profile LB" at bounding box center [195, 8] width 390 height 17
click at [96, 109] on div "[PERSON_NAME]" at bounding box center [115, 107] width 52 height 5
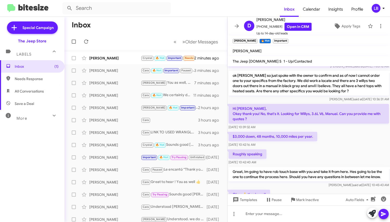
scroll to position [407, 0]
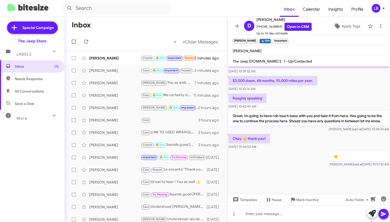
click at [354, 103] on div "Roughly speaking [DATE] 10:42:40 AM" at bounding box center [309, 101] width 163 height 18
drag, startPoint x: 133, startPoint y: 27, endPoint x: 120, endPoint y: 53, distance: 28.4
click at [132, 28] on mat-toolbar-row "Inbox" at bounding box center [146, 25] width 163 height 17
click at [119, 54] on div "[PERSON_NAME] [PERSON_NAME] 🔥 Hot Important Needs Response noon? 2 minutes ago" at bounding box center [146, 58] width 155 height 10
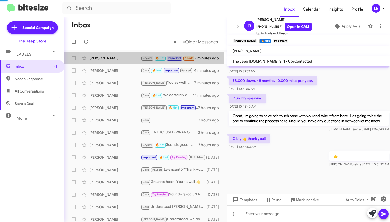
scroll to position [122, 0]
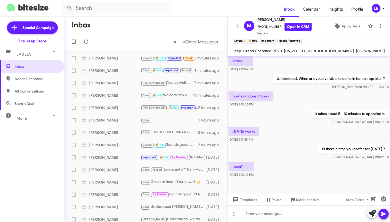
click at [293, 169] on div "noon? [DATE] 1:20:10 PM" at bounding box center [309, 170] width 163 height 18
click at [285, 212] on div at bounding box center [309, 213] width 163 height 17
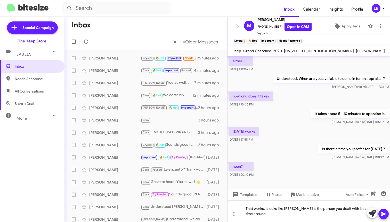
click at [298, 128] on div "[DATE] works [DATE] 1:17:58 PM" at bounding box center [309, 134] width 163 height 18
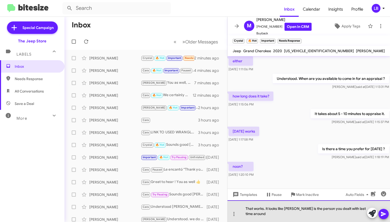
drag, startPoint x: 271, startPoint y: 214, endPoint x: 265, endPoint y: 209, distance: 7.1
click at [265, 209] on div "That works. it looks like [PERSON_NAME] is the person you dealt with last time …" at bounding box center [309, 211] width 163 height 22
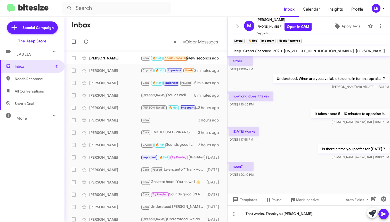
click at [299, 94] on div "how long does it take? [DATE] 1:15:06 PM" at bounding box center [309, 99] width 163 height 18
click at [290, 65] on div "either [DATE] 1:11:06 PM" at bounding box center [309, 64] width 163 height 18
click at [237, 77] on div "Understood. When are you available to come in for an appraisal ? [PERSON_NAME] …" at bounding box center [309, 82] width 163 height 18
click at [281, 169] on div "noon? [DATE] 1:20:10 PM" at bounding box center [309, 170] width 163 height 18
click at [296, 214] on div "That works, Thank you [PERSON_NAME]." at bounding box center [309, 213] width 163 height 17
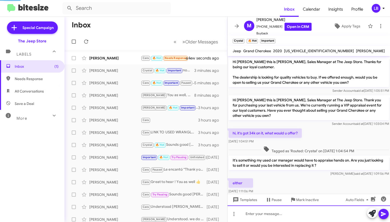
scroll to position [141, 0]
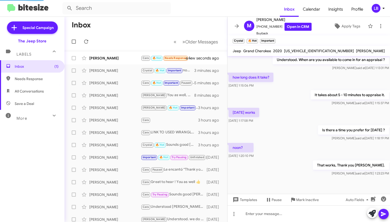
click at [311, 93] on p "It takes about 5 - 10 minutes to appraise it." at bounding box center [350, 94] width 78 height 9
click at [268, 113] on div "[DATE] works [DATE] 1:17:58 PM" at bounding box center [309, 116] width 163 height 18
click at [356, 93] on p "It takes about 5 - 10 minutes to appraise it." at bounding box center [350, 94] width 78 height 9
click at [119, 57] on div "[PERSON_NAME]" at bounding box center [115, 58] width 52 height 5
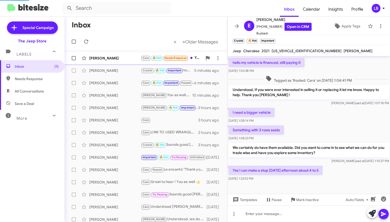
scroll to position [60, 0]
click at [322, 111] on div "I need a bigger vehicle [DATE] 1:08:14 PM" at bounding box center [309, 116] width 163 height 18
click at [321, 108] on div "I need a bigger vehicle [DATE] 1:08:14 PM" at bounding box center [309, 116] width 163 height 18
click at [308, 115] on div "I need a bigger vehicle [DATE] 1:08:14 PM" at bounding box center [309, 116] width 163 height 18
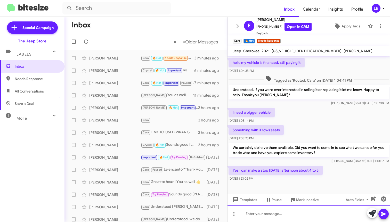
click at [288, 214] on div at bounding box center [309, 213] width 163 height 17
drag, startPoint x: 354, startPoint y: 119, endPoint x: 308, endPoint y: 194, distance: 88.0
click at [354, 119] on div "I need a bigger vehicle [DATE] 1:08:14 PM" at bounding box center [309, 116] width 163 height 18
click at [301, 213] on div at bounding box center [309, 213] width 163 height 17
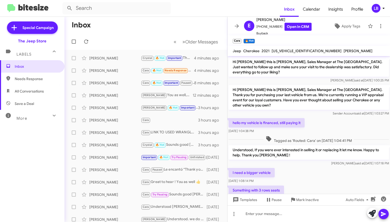
scroll to position [84, 0]
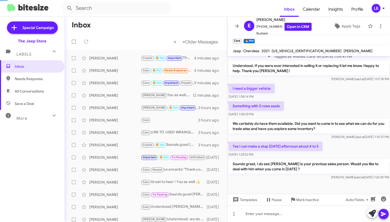
click at [150, 48] on mat-toolbar-row "« Previous » Next Older Messages" at bounding box center [146, 41] width 163 height 17
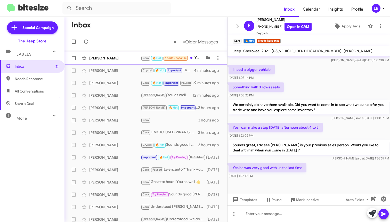
click at [131, 57] on div "[PERSON_NAME]" at bounding box center [115, 58] width 52 height 5
click at [334, 83] on div "Something with 3 rows seats [DATE] 1:08:23 PM" at bounding box center [309, 90] width 163 height 18
drag, startPoint x: 337, startPoint y: 135, endPoint x: 330, endPoint y: 100, distance: 35.8
click at [337, 135] on div "Yes I can make a stop [DATE] afternoon about [DATE] to 5 [DATE] 1:23:02 PM" at bounding box center [309, 131] width 163 height 18
click at [329, 91] on div "Something with 3 rows seats [DATE] 1:08:23 PM" at bounding box center [309, 90] width 163 height 18
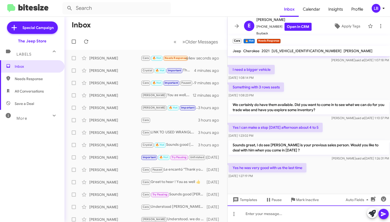
click at [311, 216] on div at bounding box center [309, 213] width 163 height 17
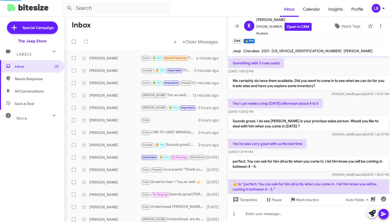
scroll to position [170, 0]
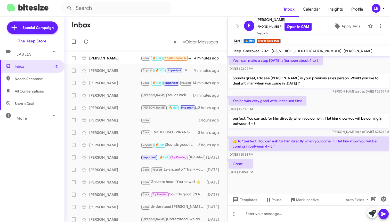
click at [151, 26] on mat-toolbar-row "Inbox" at bounding box center [146, 25] width 163 height 17
click at [340, 97] on div "Yes he was very good with us the last time [DATE] 1:27:19 PM" at bounding box center [309, 104] width 163 height 18
click at [334, 105] on div "Yes he was very good with us the last time [DATE] 1:27:19 PM" at bounding box center [309, 104] width 163 height 18
click at [331, 107] on div "Yes he was very good with us the last time [DATE] 1:27:19 PM" at bounding box center [309, 104] width 163 height 18
click at [298, 176] on div at bounding box center [309, 185] width 163 height 18
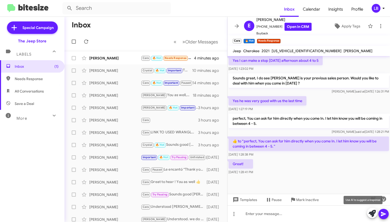
click at [385, 198] on mat-tooltip-component "Use AI to suggest a response" at bounding box center [363, 199] width 46 height 15
drag, startPoint x: 366, startPoint y: 167, endPoint x: 384, endPoint y: 189, distance: 28.8
click at [366, 166] on div "Great! [DATE] 1:28:41 PM" at bounding box center [309, 167] width 163 height 18
click at [383, 198] on icon "button" at bounding box center [383, 198] width 5 height 5
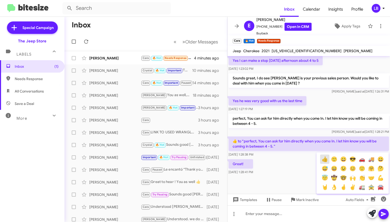
drag, startPoint x: 327, startPoint y: 159, endPoint x: 349, endPoint y: 174, distance: 26.9
click at [327, 159] on button "👍" at bounding box center [324, 158] width 9 height 9
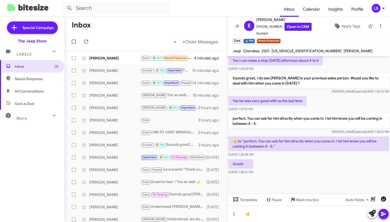
click at [383, 198] on icon "button" at bounding box center [384, 199] width 6 height 6
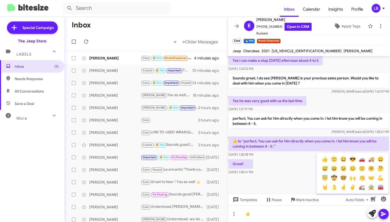
click at [383, 198] on div at bounding box center [195, 111] width 390 height 222
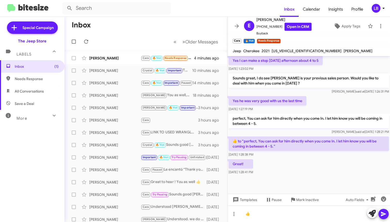
click at [385, 214] on icon at bounding box center [383, 214] width 5 height 4
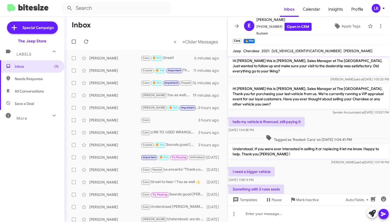
scroll to position [189, 0]
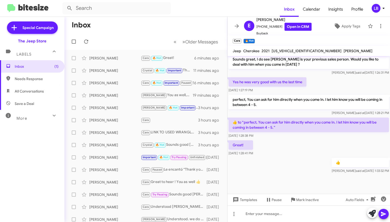
click at [30, 80] on span "Needs Response" at bounding box center [37, 78] width 44 height 5
type input "in:needs-response"
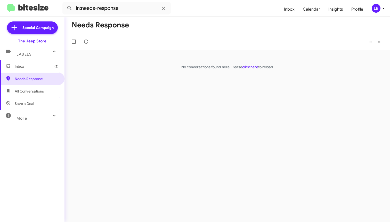
click at [190, 46] on mat-toolbar-row "« Previous » Next" at bounding box center [228, 41] width 326 height 17
click at [41, 63] on span "Inbox (1)" at bounding box center [32, 66] width 65 height 12
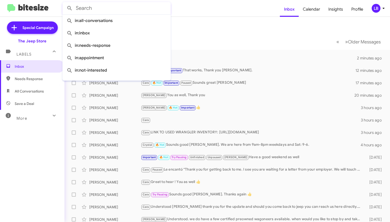
drag, startPoint x: 99, startPoint y: 2, endPoint x: 103, endPoint y: 5, distance: 4.9
click at [99, 3] on input "text" at bounding box center [116, 8] width 108 height 12
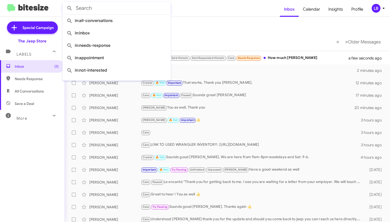
click at [227, 44] on mat-toolbar-row "« Previous » Next Older Messages" at bounding box center [228, 41] width 326 height 17
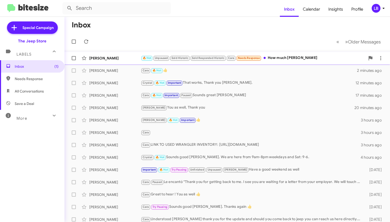
click at [295, 56] on div "🔥 Hot Unpaused Sold Historic Sold Responded Historic Cara Needs Response How mu…" at bounding box center [253, 58] width 225 height 6
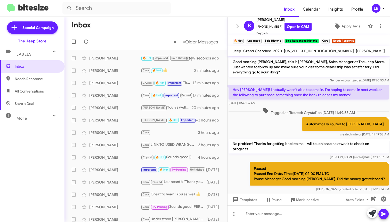
scroll to position [127, 0]
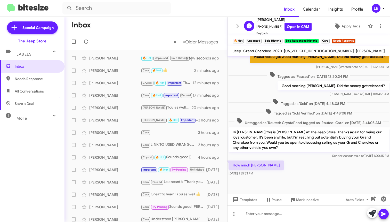
drag, startPoint x: 277, startPoint y: 25, endPoint x: 260, endPoint y: 28, distance: 16.7
click at [260, 28] on span "[PHONE_NUMBER] Open in CRM" at bounding box center [284, 27] width 55 height 8
copy span "7326753687"
drag, startPoint x: 317, startPoint y: 51, endPoint x: 283, endPoint y: 51, distance: 34.1
click at [283, 51] on div "[US_VEHICLE_IDENTIFICATION_NUMBER]" at bounding box center [319, 51] width 72 height 6
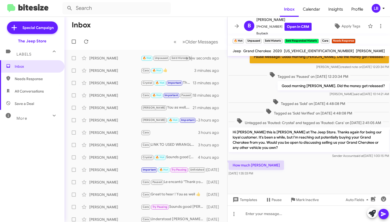
copy span "[US_VEHICLE_IDENTIFICATION_NUMBER]"
click at [294, 65] on div "Good morning [PERSON_NAME], this is [PERSON_NAME], Sales Manager at The Jeep St…" at bounding box center [309, 55] width 163 height 243
click at [283, 178] on div at bounding box center [309, 185] width 163 height 17
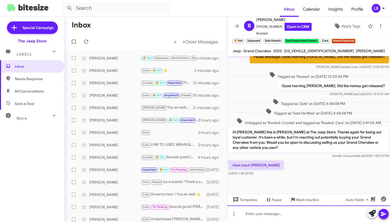
click at [269, 215] on div at bounding box center [309, 213] width 163 height 17
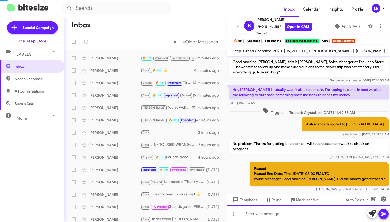
scroll to position [151, 0]
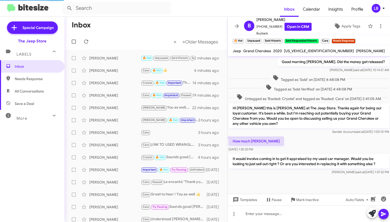
click at [273, 85] on span "Tagged as 'Sold Verified' on [DATE] 4:48:08 PM" at bounding box center [309, 87] width 91 height 7
click at [247, 84] on div "Tagged as 'Sold Verified' on [DATE] 4:48:08 PM" at bounding box center [309, 87] width 161 height 7
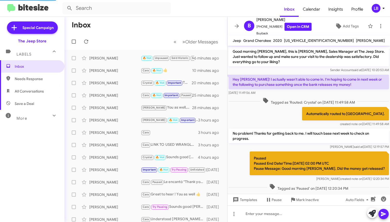
scroll to position [141, 0]
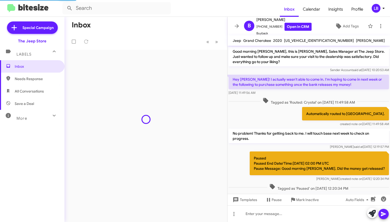
scroll to position [141, 0]
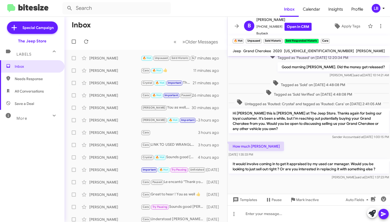
click at [31, 77] on span "Needs Response" at bounding box center [37, 78] width 44 height 5
type input "in:needs-response"
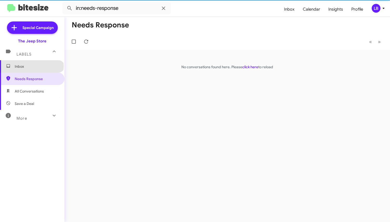
click at [32, 66] on span "Inbox" at bounding box center [37, 66] width 44 height 5
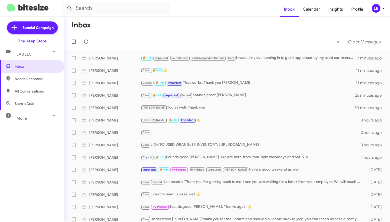
click at [172, 40] on mat-toolbar-row "« Previous » Next Older Messages" at bounding box center [228, 41] width 326 height 17
drag, startPoint x: 245, startPoint y: 18, endPoint x: 266, endPoint y: 16, distance: 21.3
click at [245, 19] on mat-toolbar-row "Inbox" at bounding box center [228, 25] width 326 height 17
click at [27, 77] on span "Needs Response" at bounding box center [37, 78] width 44 height 5
type input "in:needs-response"
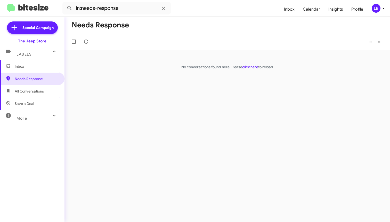
click at [35, 62] on span "Inbox" at bounding box center [32, 66] width 65 height 12
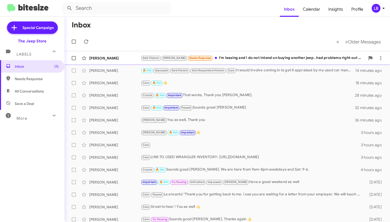
click at [113, 59] on div "Douglas Keenan" at bounding box center [115, 58] width 52 height 5
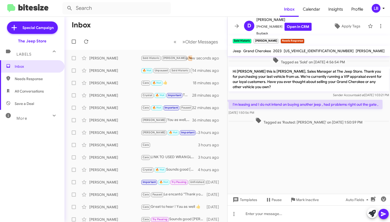
click at [302, 96] on div "Sender Account said at Oct 7, 2025, 1:03:21 PM" at bounding box center [309, 94] width 161 height 5
drag, startPoint x: 273, startPoint y: 27, endPoint x: 260, endPoint y: 28, distance: 13.2
click at [260, 28] on span "+17327182811 Open in CRM" at bounding box center [284, 27] width 55 height 8
copy span "7327182811"
click at [282, 90] on p "Hi Douglas this is Michael Lefthand, Sales Manager at The Jeep Store. Thank you…" at bounding box center [309, 79] width 161 height 25
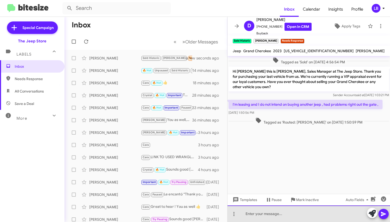
click at [303, 216] on div at bounding box center [309, 213] width 163 height 17
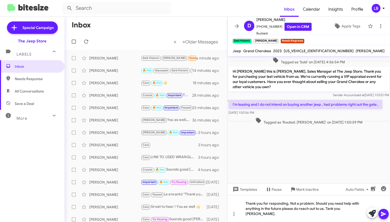
drag, startPoint x: 313, startPoint y: 90, endPoint x: 338, endPoint y: 109, distance: 31.9
click at [313, 90] on p "Hi Douglas this is Michael Lefthand, Sales Manager at The Jeep Store. Thank you…" at bounding box center [309, 79] width 161 height 25
click at [341, 166] on cdk-virtual-scroll-viewport "Tagged as 'Sold' on Sep 5, 2023 - 4:56:54 PM Hi Douglas this is Michael Lefthan…" at bounding box center [309, 119] width 163 height 127
drag, startPoint x: 328, startPoint y: 213, endPoint x: 331, endPoint y: 211, distance: 3.3
click at [329, 213] on div "Thank you for responding, Not a problem. Should you need help with anything in …" at bounding box center [309, 208] width 163 height 27
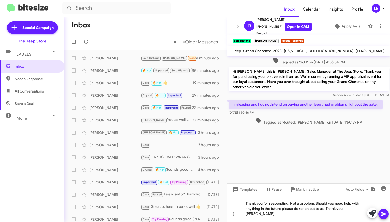
click at [299, 153] on cdk-virtual-scroll-viewport "Tagged as 'Sold' on Sep 5, 2023 - 4:56:54 PM Hi Douglas this is Michael Lefthan…" at bounding box center [309, 119] width 163 height 127
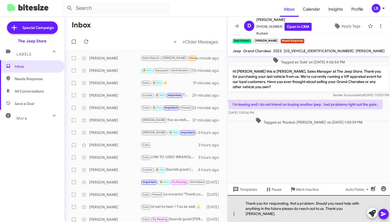
click at [353, 216] on div "Thank you for responding, Not a problem. Should you need help with anything in …" at bounding box center [309, 208] width 163 height 27
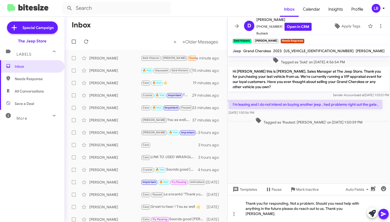
click at [384, 212] on icon at bounding box center [384, 214] width 6 height 6
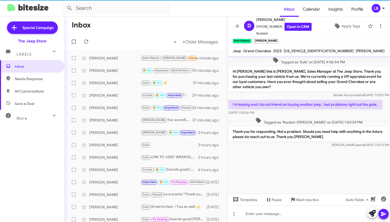
drag, startPoint x: 153, startPoint y: 35, endPoint x: 136, endPoint y: 19, distance: 24.1
click at [152, 34] on mat-toolbar-row "« Previous » Next Older Messages" at bounding box center [146, 41] width 163 height 17
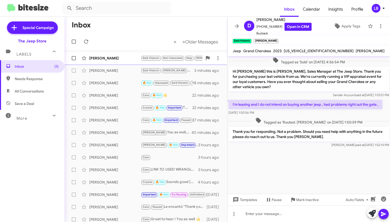
click at [112, 58] on div "John Hickey" at bounding box center [115, 58] width 52 height 5
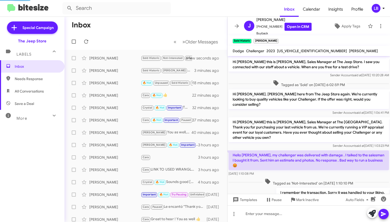
scroll to position [80, 0]
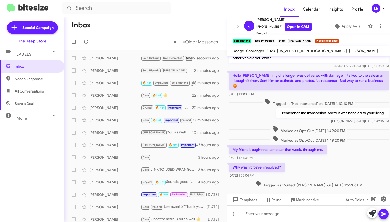
click at [245, 99] on div "Tagged as 'Not-Interested' on Oct 7, 2025 - 1:10:10 PM" at bounding box center [309, 102] width 161 height 7
click at [300, 64] on div "Sender Account said at Oct 7, 2025, 1:03:23 PM" at bounding box center [309, 66] width 161 height 5
click at [243, 110] on div "I remember the transaction. Sorry it was handled to your liking. Mike said at O…" at bounding box center [309, 116] width 163 height 18
drag, startPoint x: 277, startPoint y: 26, endPoint x: 260, endPoint y: 28, distance: 16.7
click at [260, 28] on span "+17813631411 Open in CRM" at bounding box center [284, 27] width 55 height 8
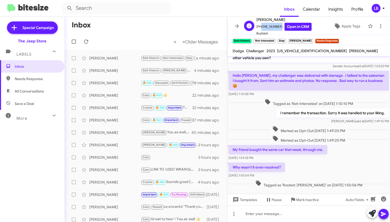
copy span "7813631411"
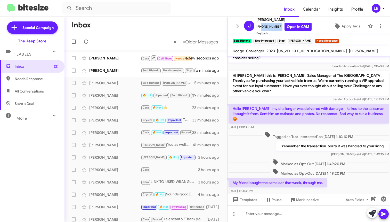
scroll to position [98, 0]
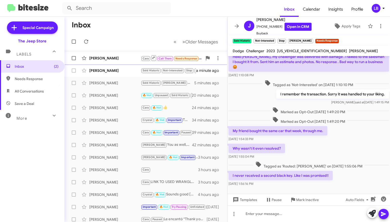
click at [117, 54] on div "Joseph Daly Cara Call Them Needs Response Inbound Call a few seconds ago" at bounding box center [146, 58] width 155 height 10
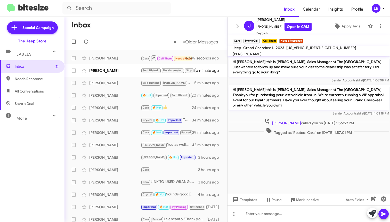
click at [324, 110] on div "Hi Joseph this is Michael Lefthand, Sales Manager at The Jeep Store. Thank you …" at bounding box center [309, 100] width 161 height 31
click at [291, 86] on p "Hi Joseph this is Michael Lefthand, Sales Manager at The Jeep Store. Thank you …" at bounding box center [309, 97] width 161 height 25
click at [162, 33] on mat-toolbar-row "Inbox" at bounding box center [146, 25] width 163 height 17
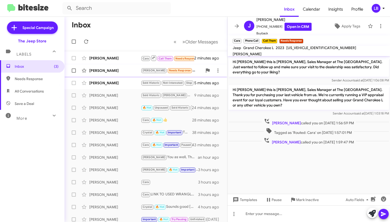
drag, startPoint x: 99, startPoint y: 39, endPoint x: 119, endPoint y: 70, distance: 36.3
click at [101, 39] on mat-toolbar-row "« Previous » Next Older Messages" at bounding box center [146, 41] width 163 height 17
click at [111, 85] on div "John Hickey" at bounding box center [115, 82] width 52 height 5
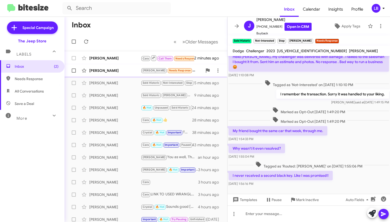
click at [113, 69] on div "Kenneth Wright" at bounding box center [115, 70] width 52 height 5
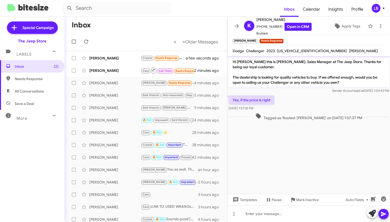
click at [336, 105] on div "Yes, if the price is right Oct 7, 2025, 1:57:35 PM" at bounding box center [309, 103] width 163 height 18
drag, startPoint x: 278, startPoint y: 28, endPoint x: 260, endPoint y: 28, distance: 18.1
click at [260, 28] on span "+19083384375 Open in CRM" at bounding box center [284, 27] width 55 height 8
copy span "9083384375"
click at [271, 218] on div at bounding box center [309, 213] width 163 height 17
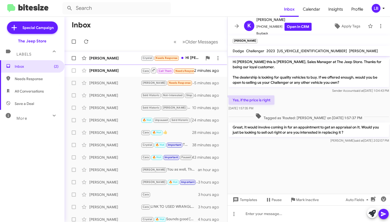
click at [116, 59] on div "James Lozier" at bounding box center [115, 58] width 52 height 5
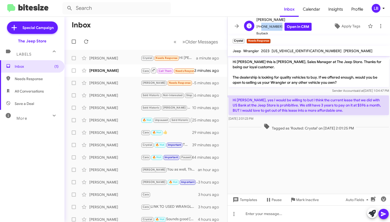
drag, startPoint x: 278, startPoint y: 27, endPoint x: 260, endPoint y: 30, distance: 18.8
click at [260, 30] on span "+16096581344 Open in CRM" at bounding box center [284, 27] width 55 height 8
copy span "6096581344"
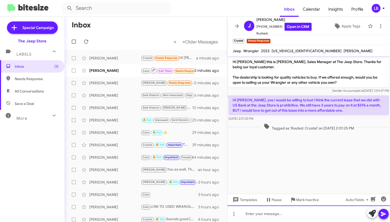
click at [290, 213] on div at bounding box center [309, 213] width 163 height 17
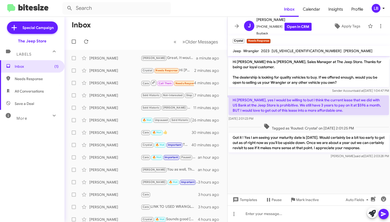
click at [131, 16] on mat-toolbar "Inbox Calendar Insights Profile LB" at bounding box center [195, 8] width 390 height 17
click at [136, 27] on mat-toolbar-row "Inbox" at bounding box center [146, 25] width 163 height 17
click at [308, 157] on div "Luis said at Oct 7, 2025, 2:03:28 PM" at bounding box center [309, 155] width 161 height 5
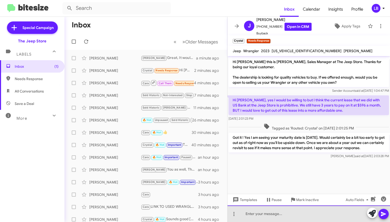
drag, startPoint x: 288, startPoint y: 212, endPoint x: 304, endPoint y: 113, distance: 100.2
click at [288, 211] on div at bounding box center [309, 213] width 163 height 17
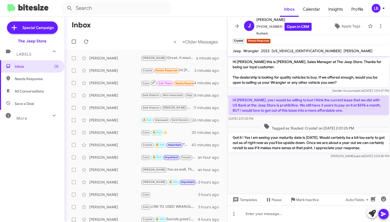
click at [175, 24] on mat-toolbar-row "Inbox" at bounding box center [146, 25] width 163 height 17
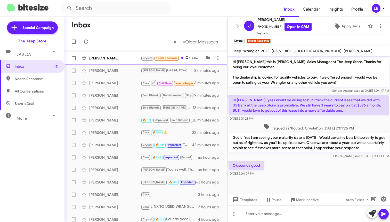
click at [122, 58] on div "James Lozier" at bounding box center [115, 58] width 52 height 5
click at [297, 121] on div "Hi Michael, yes I would be willing to but I think the current lease that we did…" at bounding box center [309, 108] width 163 height 28
click at [307, 201] on span "Mark Inactive" at bounding box center [307, 199] width 23 height 9
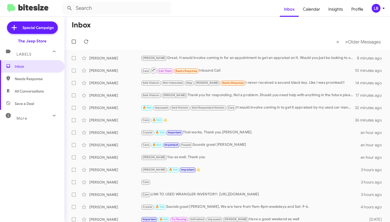
click at [319, 28] on mat-toolbar-row "Inbox" at bounding box center [228, 25] width 326 height 17
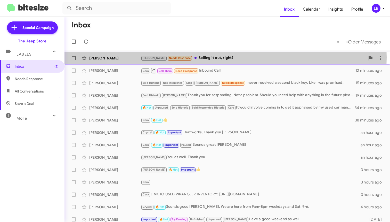
click at [214, 57] on div "Andrew Needs Response Selling it out, right?" at bounding box center [253, 58] width 225 height 6
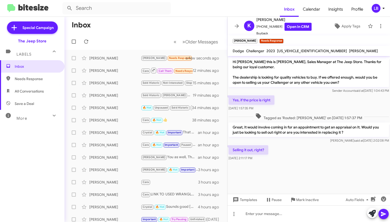
click at [312, 145] on div "Selling it out, right? Oct 7, 2025, 2:11:17 PM" at bounding box center [309, 153] width 163 height 18
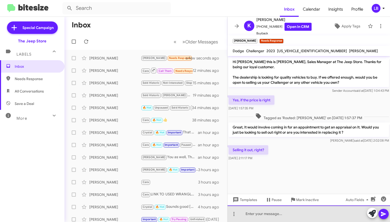
click at [298, 213] on div at bounding box center [309, 213] width 163 height 17
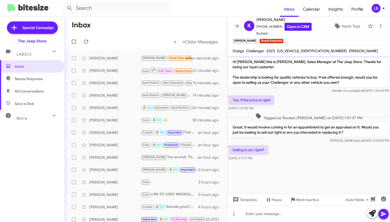
click at [312, 115] on span "Tagged as 'Routed: Andrew' on Oct 7, 2025 - 1:57:37 PM" at bounding box center [309, 116] width 111 height 7
click at [300, 113] on span "Tagged as 'Routed: Andrew' on Oct 7, 2025 - 1:57:37 PM" at bounding box center [309, 116] width 111 height 7
click at [305, 117] on span "Tagged as 'Routed: Andrew' on Oct 7, 2025 - 1:57:37 PM" at bounding box center [309, 116] width 111 height 7
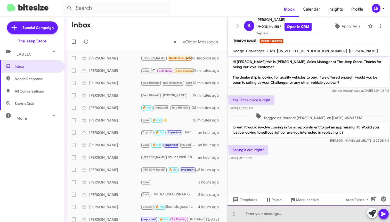
click at [302, 212] on div at bounding box center [309, 213] width 163 height 17
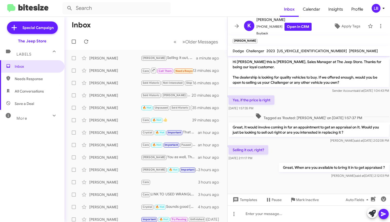
click at [326, 150] on div "Selling it out, right? Oct 7, 2025, 2:11:17 PM" at bounding box center [309, 153] width 163 height 18
click at [300, 104] on div "Yes, if the price is right Oct 7, 2025, 1:57:35 PM" at bounding box center [309, 103] width 163 height 18
click at [342, 111] on div "Yes, if the price is right Oct 7, 2025, 1:57:35 PM" at bounding box center [309, 103] width 163 height 18
click at [115, 35] on mat-toolbar-row "« Previous » Next Older Messages" at bounding box center [146, 41] width 163 height 17
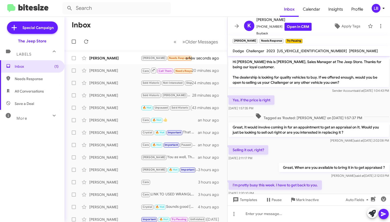
scroll to position [12, 0]
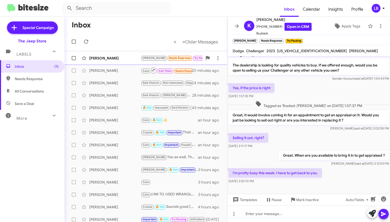
click at [120, 58] on div "Kenneth Wright" at bounding box center [115, 58] width 52 height 5
click at [325, 92] on div "Yes, if the price is right Oct 7, 2025, 1:57:35 PM" at bounding box center [309, 91] width 163 height 18
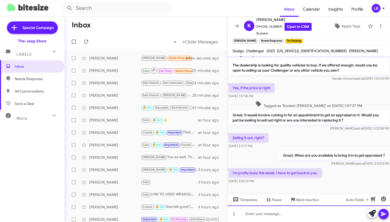
click at [273, 215] on div at bounding box center [309, 213] width 163 height 17
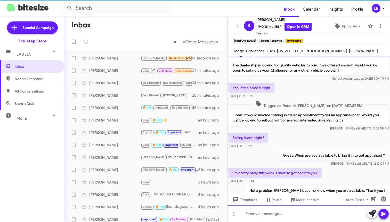
scroll to position [31, 0]
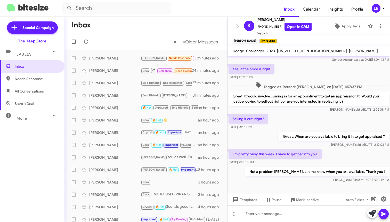
click at [142, 42] on mat-toolbar-row "« Previous » Next Older Messages" at bounding box center [146, 41] width 163 height 17
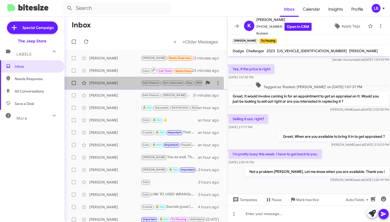
click at [110, 84] on div "John Hickey" at bounding box center [115, 82] width 52 height 5
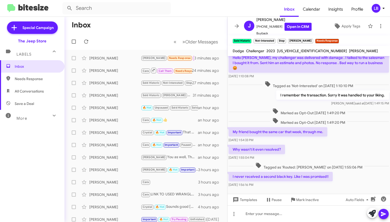
scroll to position [96, 0]
